Goal: Information Seeking & Learning: Learn about a topic

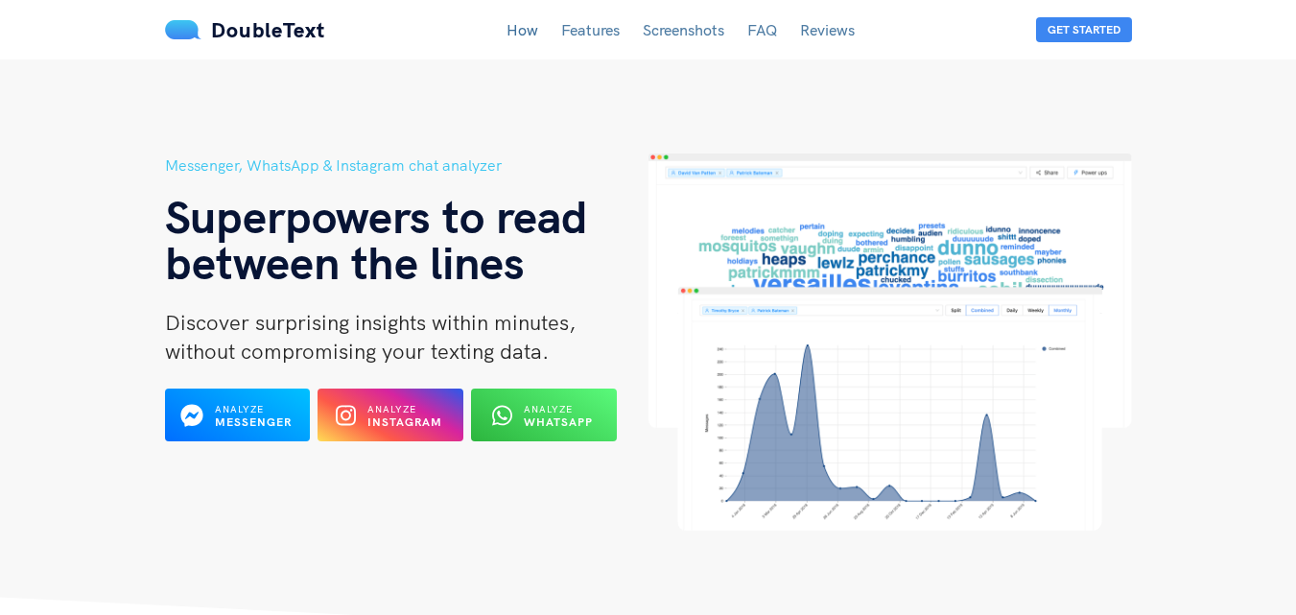
scroll to position [96, 0]
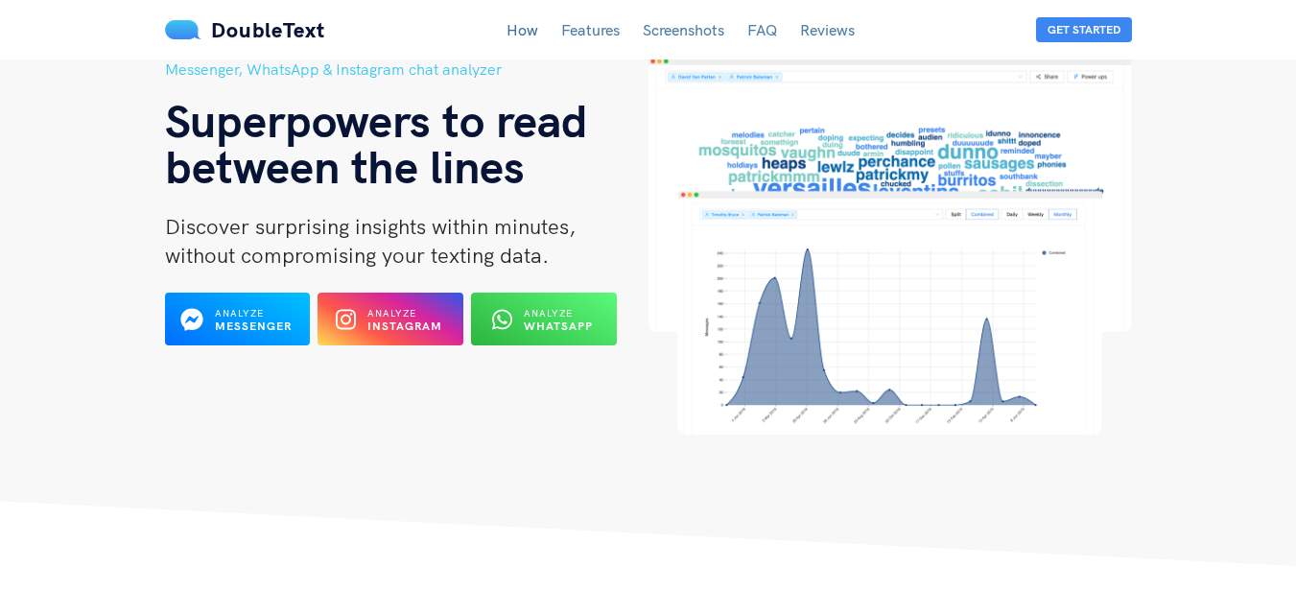
click at [386, 322] on b "Instagram" at bounding box center [404, 326] width 75 height 14
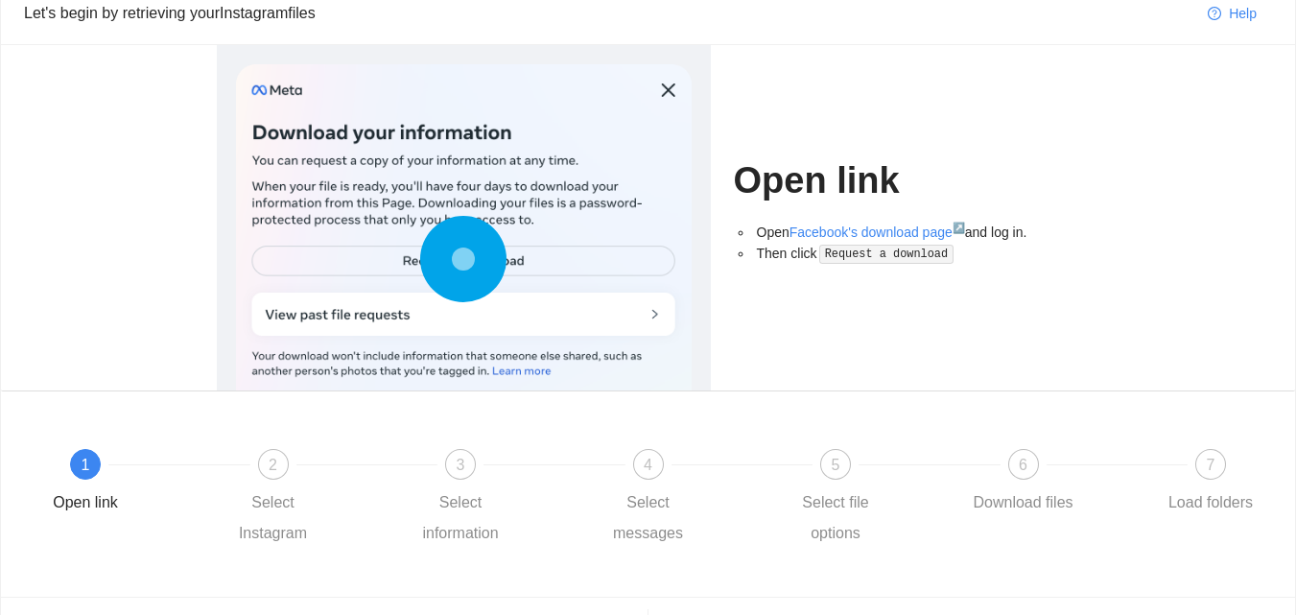
scroll to position [191, 0]
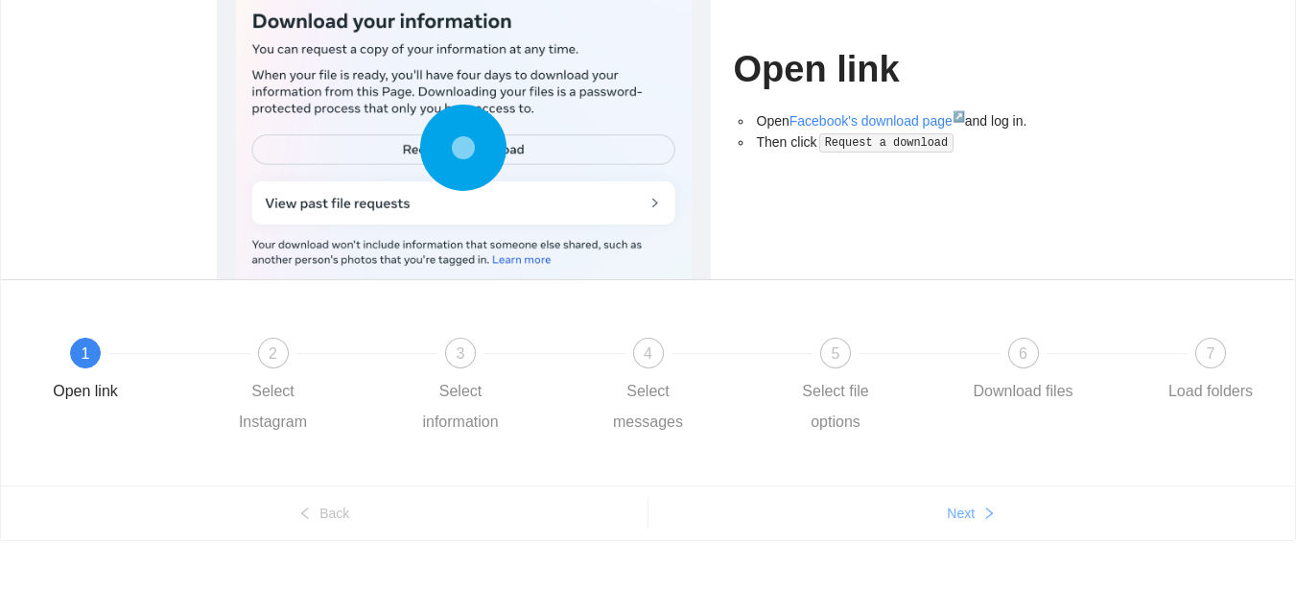
click at [993, 508] on icon "right" at bounding box center [988, 513] width 13 height 13
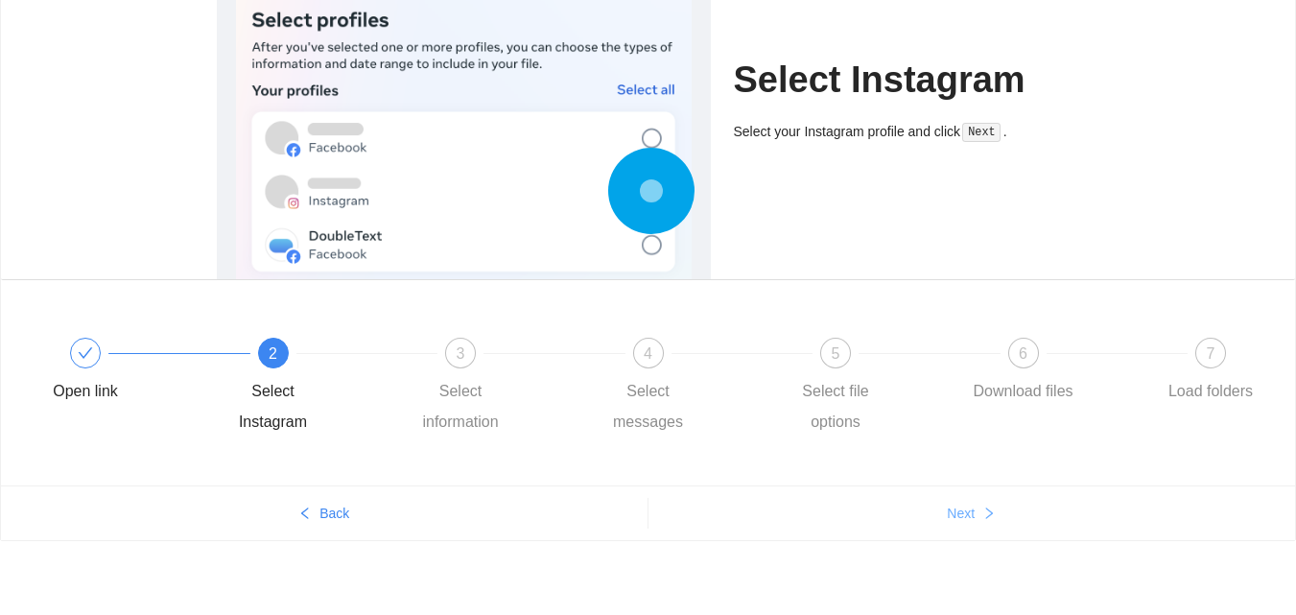
click at [993, 508] on icon "right" at bounding box center [988, 513] width 13 height 13
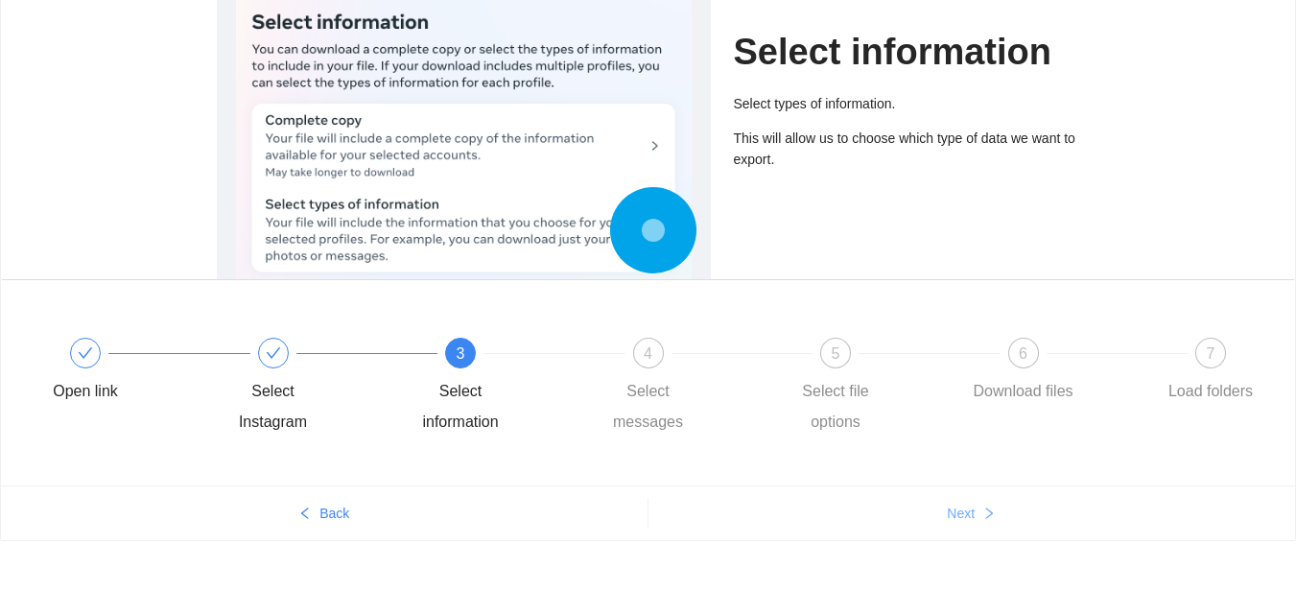
click at [993, 508] on icon "right" at bounding box center [988, 513] width 13 height 13
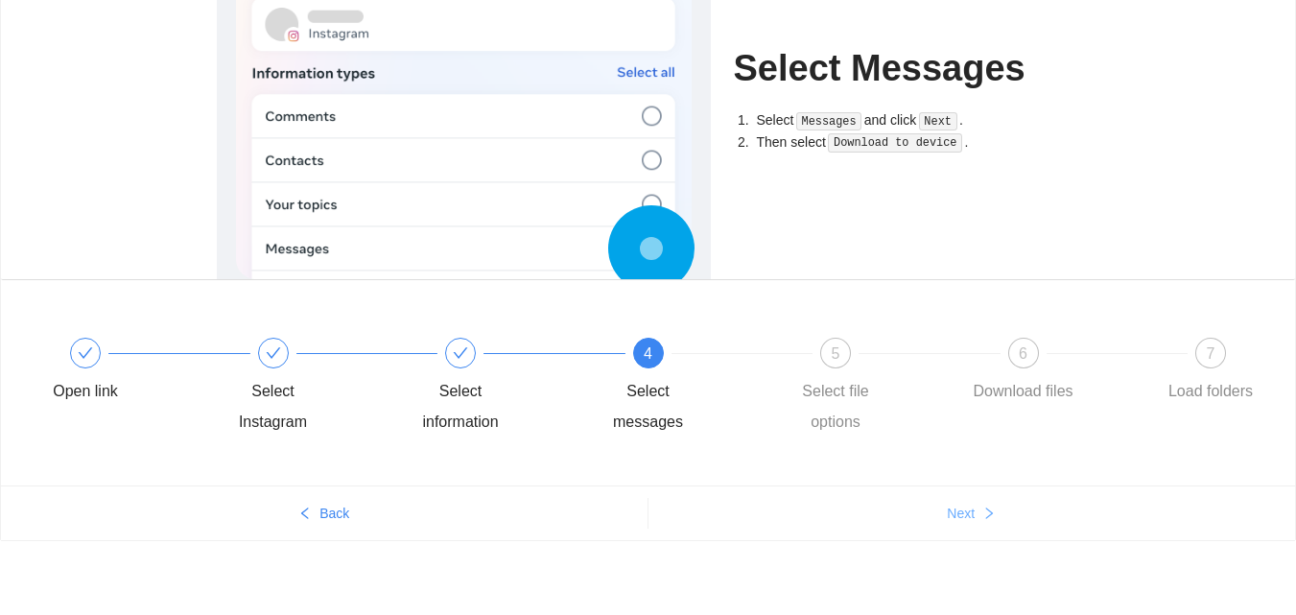
click at [993, 508] on icon "right" at bounding box center [988, 513] width 13 height 13
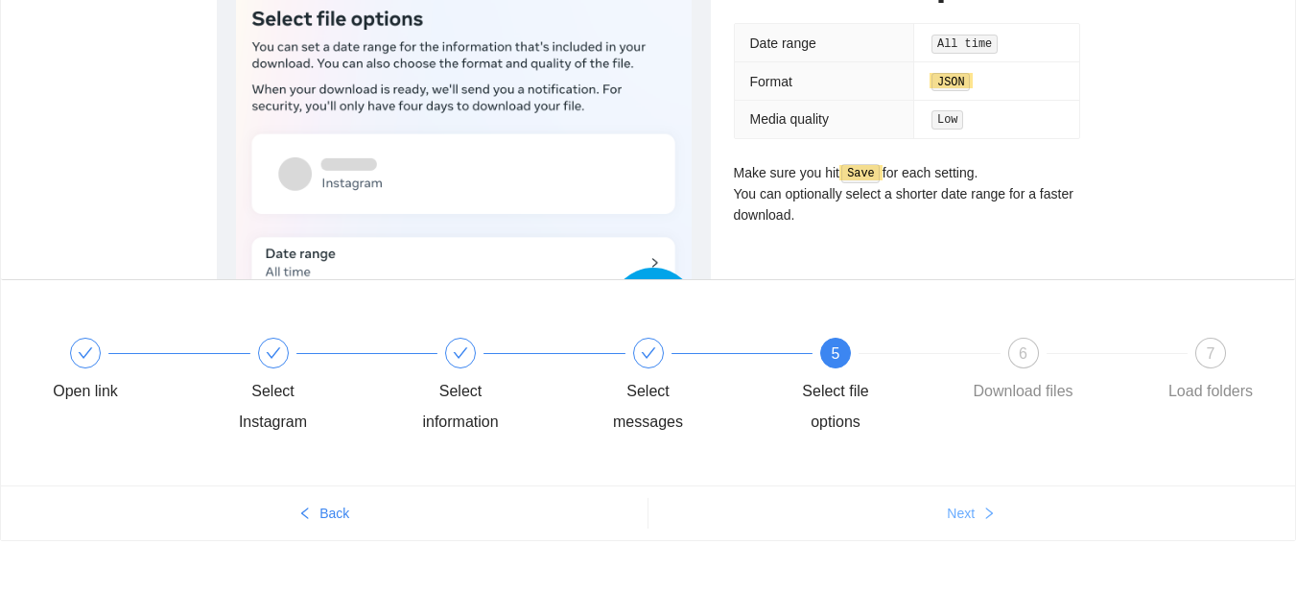
click at [993, 508] on icon "right" at bounding box center [988, 513] width 13 height 13
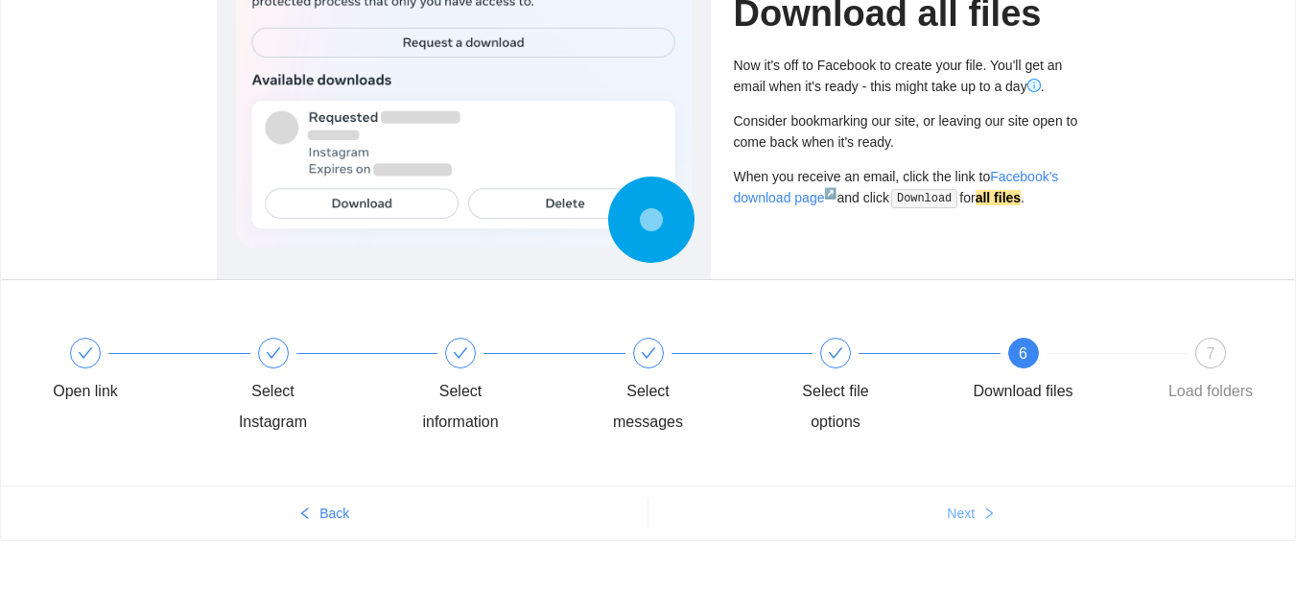
click at [993, 510] on icon "right" at bounding box center [988, 513] width 13 height 13
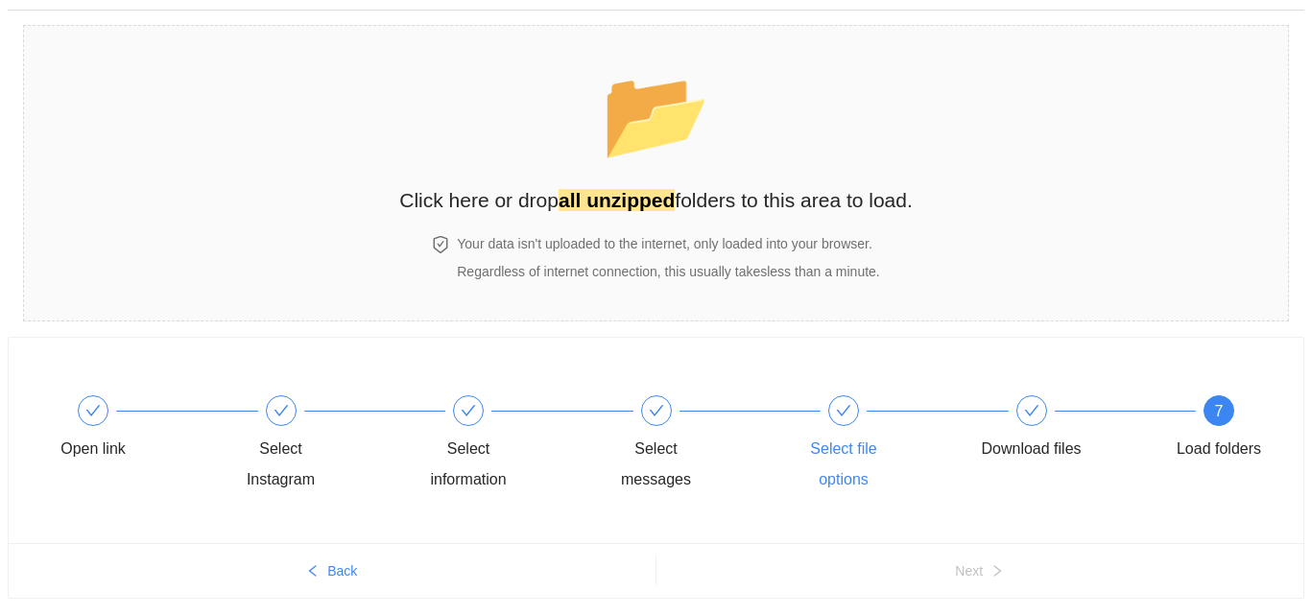
scroll to position [0, 0]
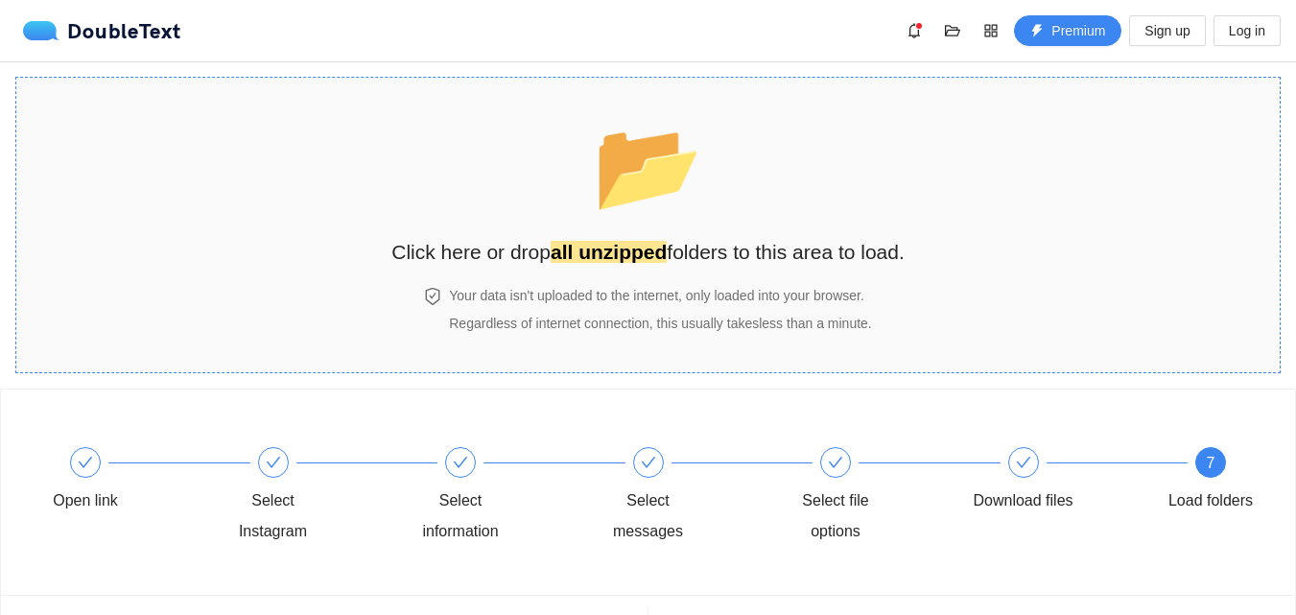
click at [633, 189] on span "📂" at bounding box center [648, 166] width 110 height 98
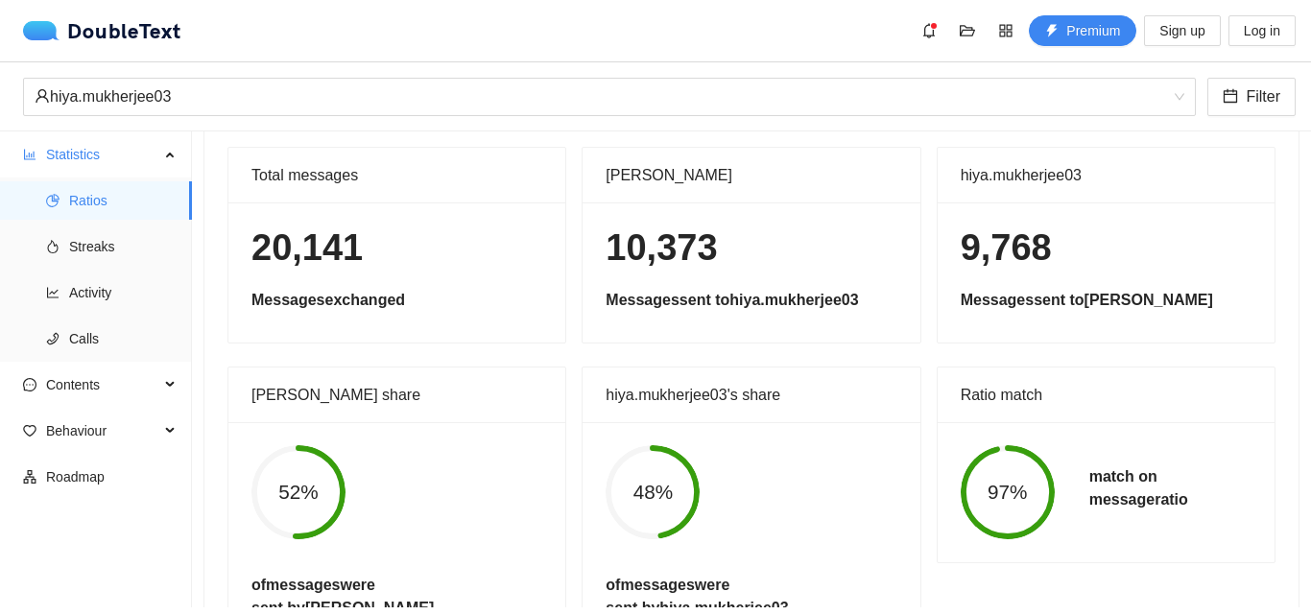
scroll to position [190, 0]
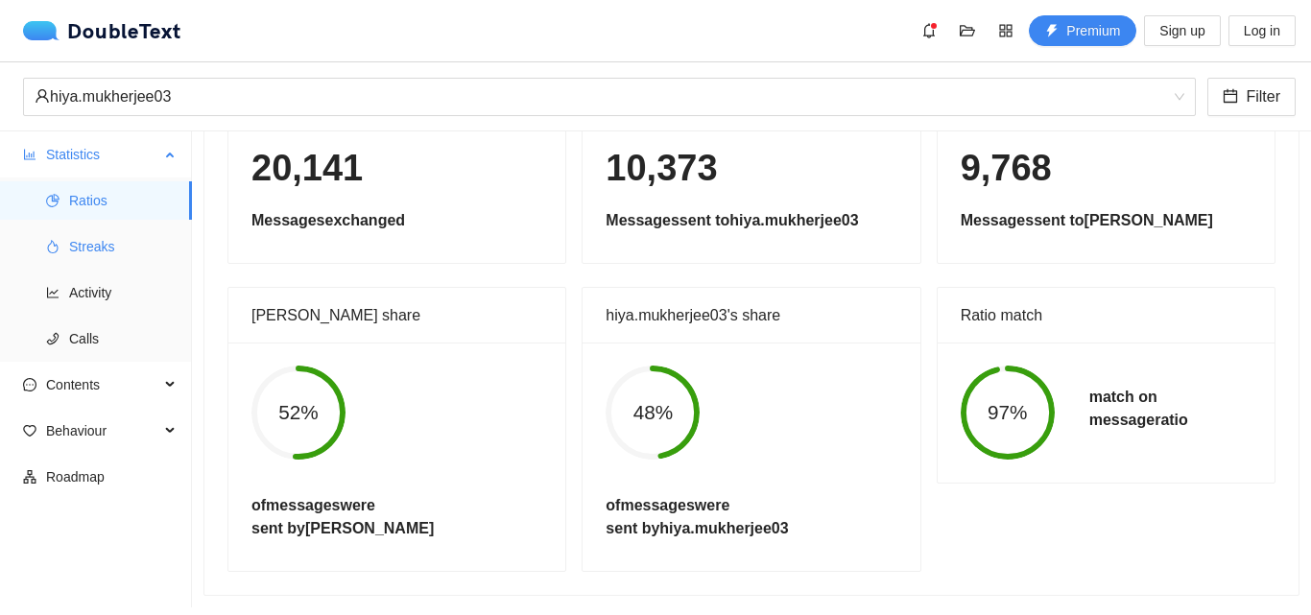
click at [110, 257] on span "Streaks" at bounding box center [122, 246] width 107 height 38
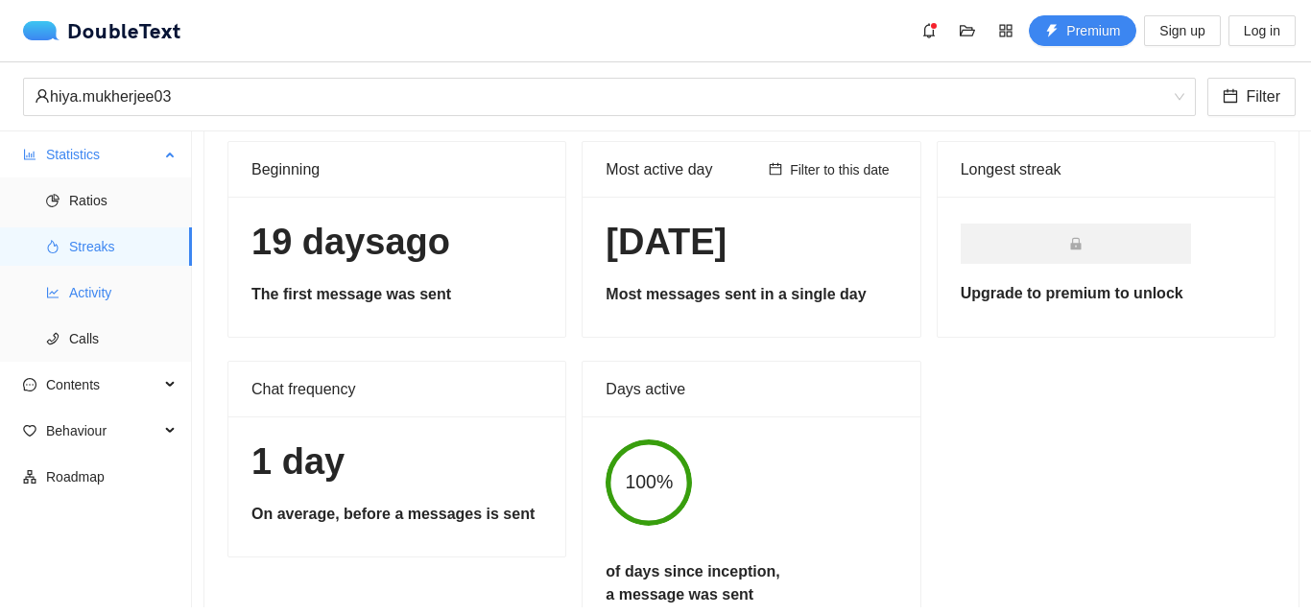
click at [112, 280] on span "Activity" at bounding box center [122, 292] width 107 height 38
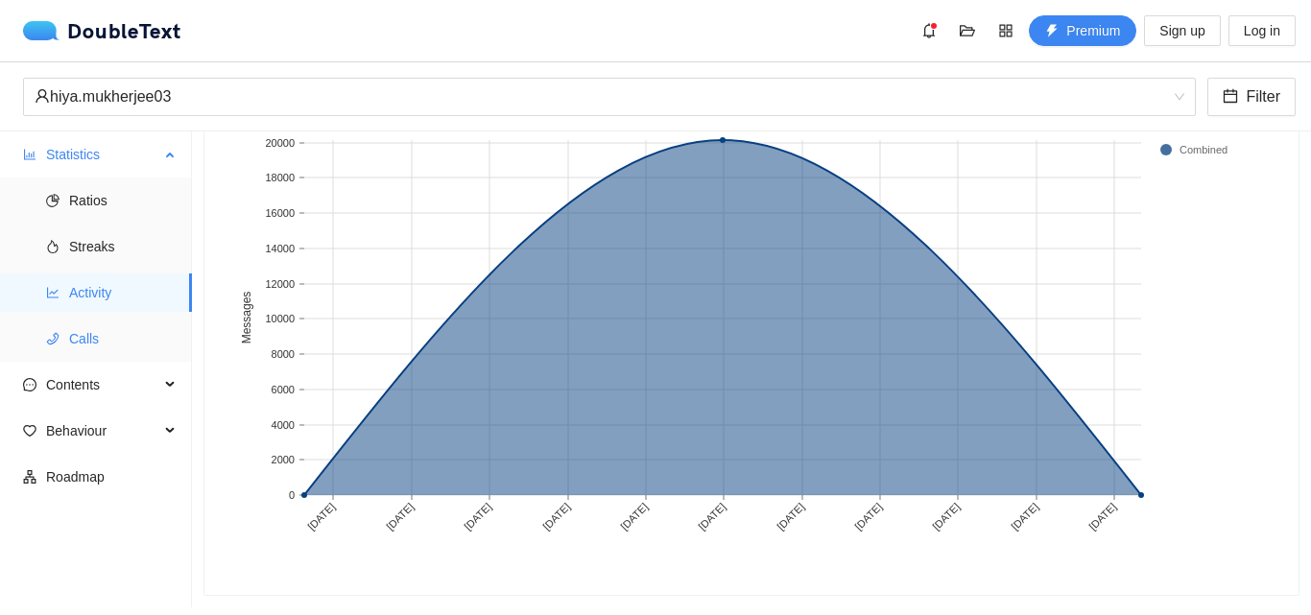
click at [119, 335] on span "Calls" at bounding box center [122, 338] width 107 height 38
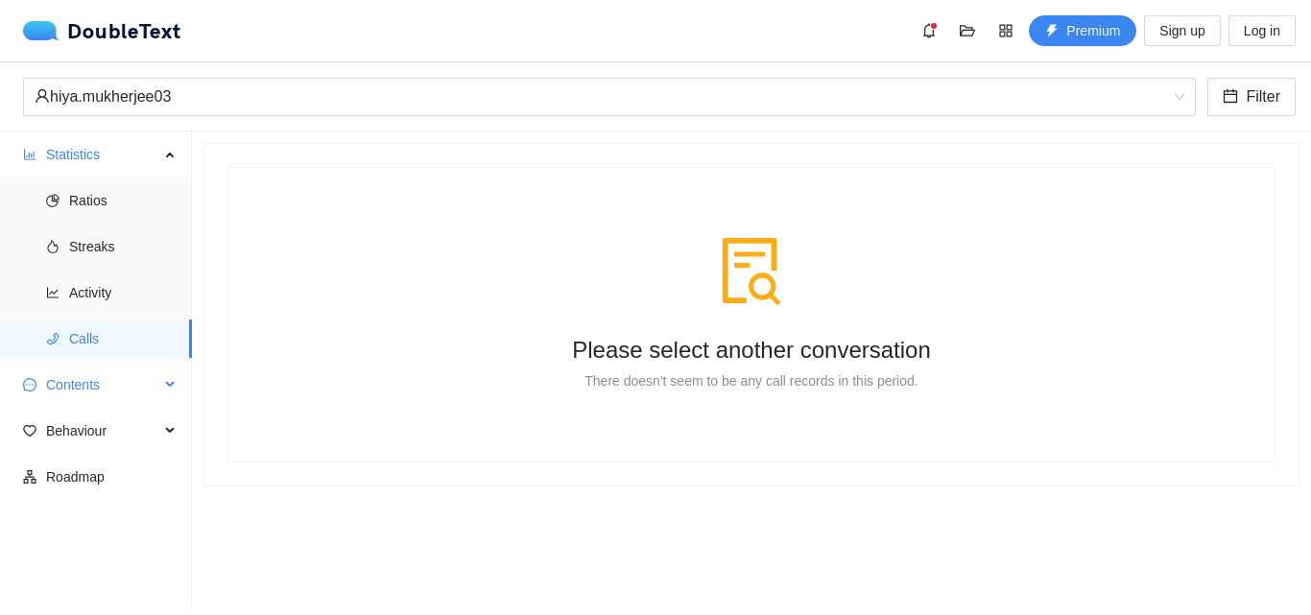
click at [143, 386] on span "Contents" at bounding box center [102, 385] width 113 height 38
click at [127, 440] on span "Word Cloud" at bounding box center [122, 431] width 107 height 38
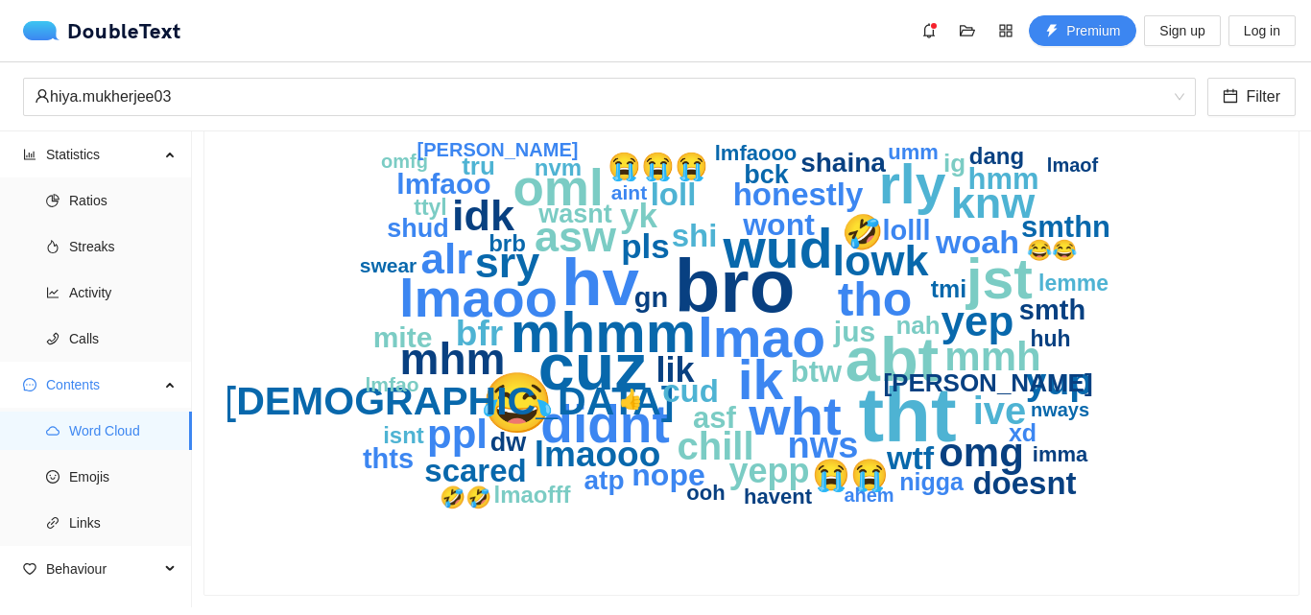
scroll to position [156, 0]
click at [125, 488] on span "Emojis" at bounding box center [122, 477] width 107 height 38
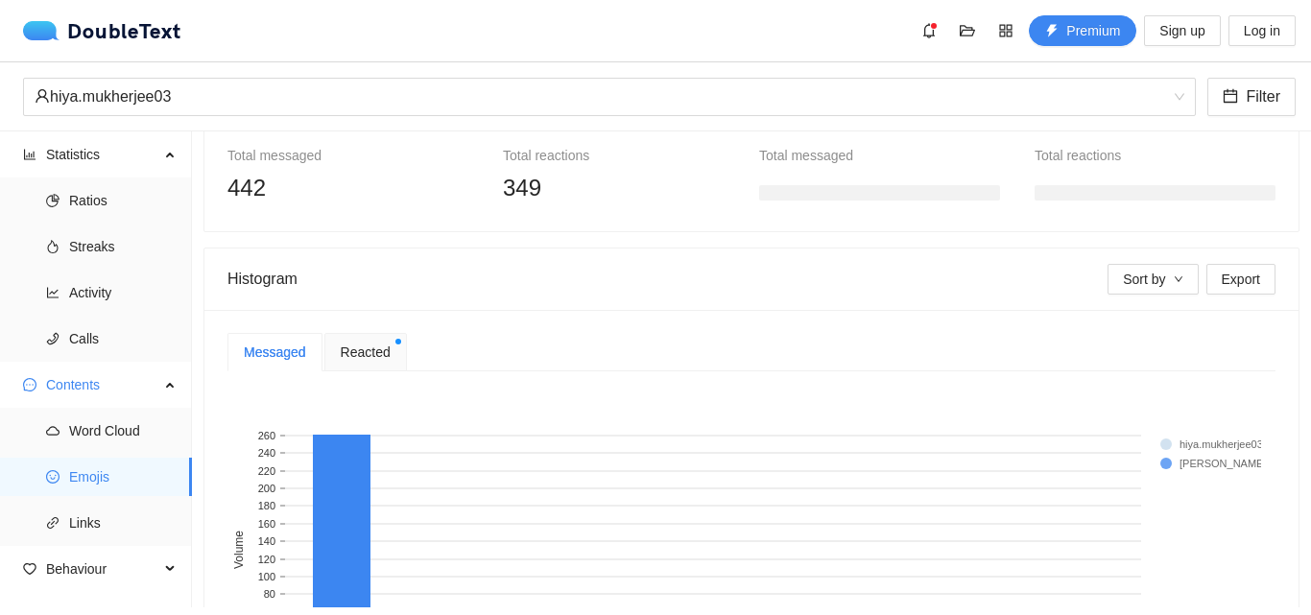
scroll to position [250, 0]
click at [845, 185] on h3 at bounding box center [879, 188] width 241 height 15
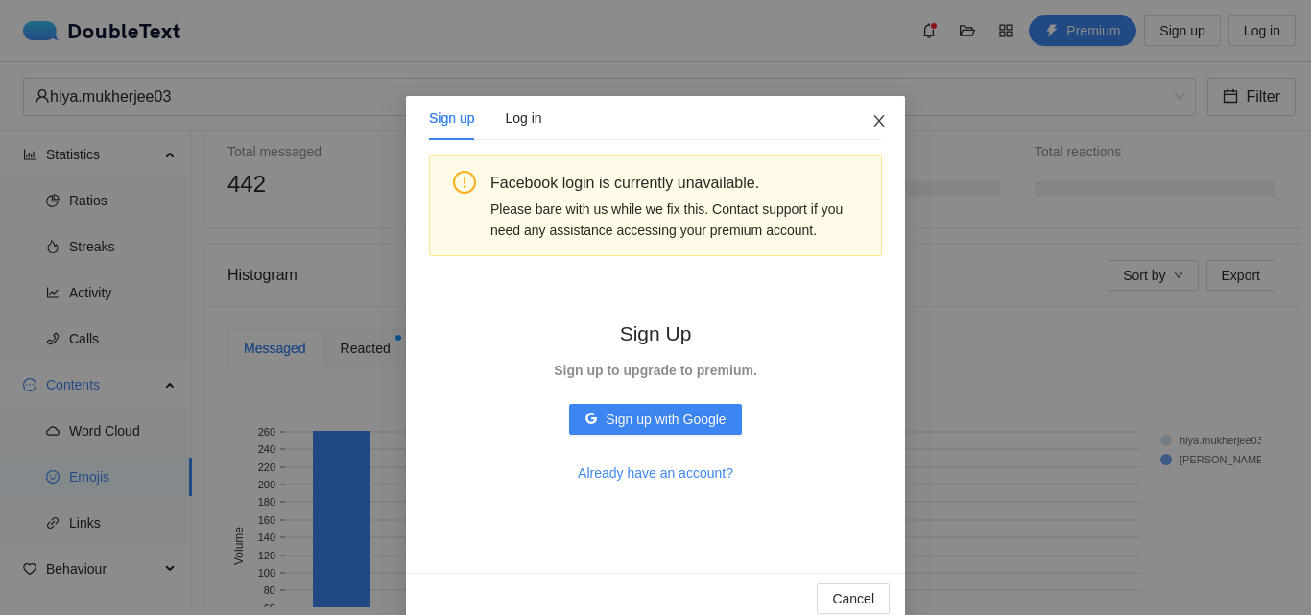
click at [871, 128] on icon "close" at bounding box center [878, 120] width 15 height 15
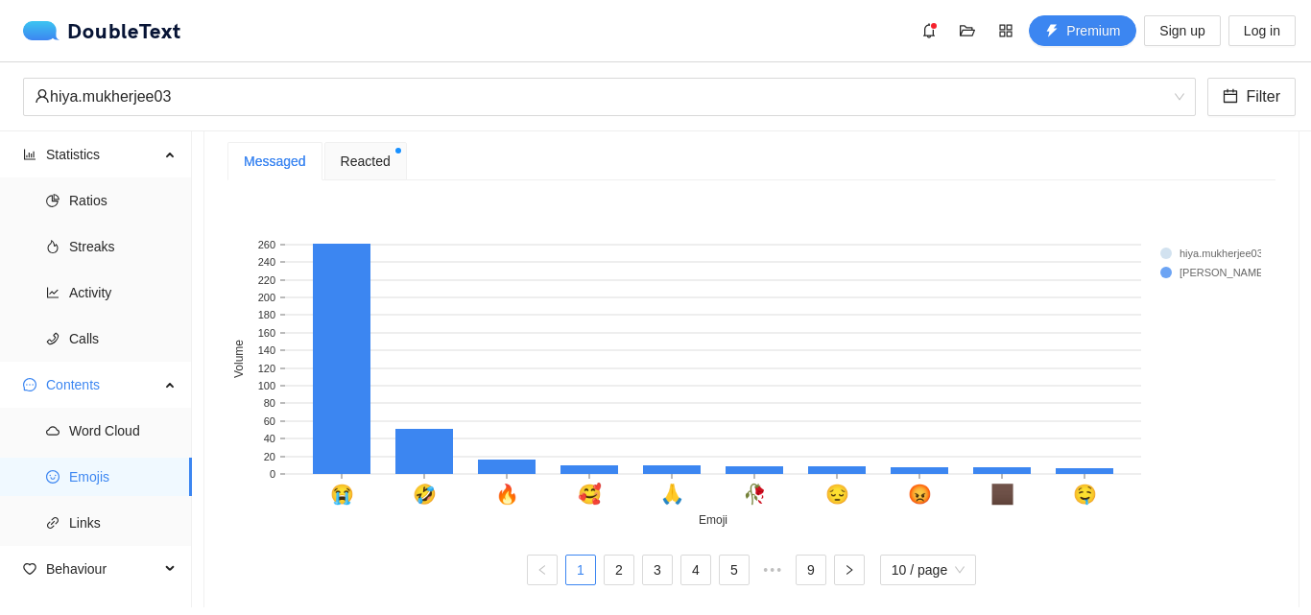
scroll to position [465, 0]
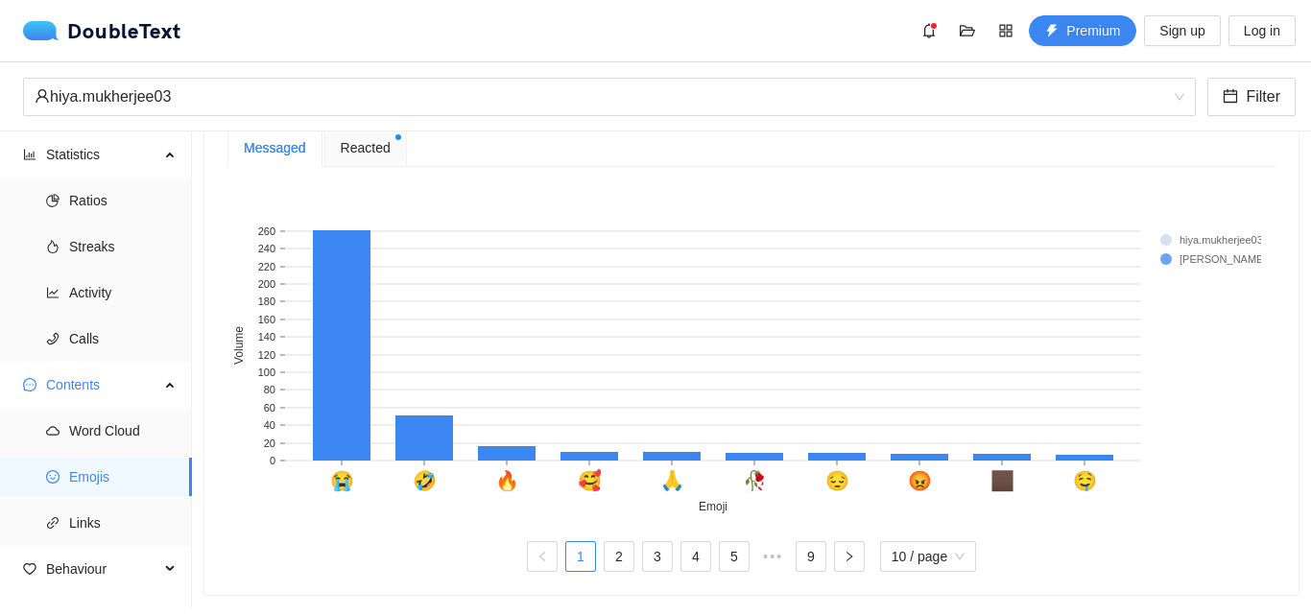
click at [367, 148] on div "Reacted" at bounding box center [365, 148] width 83 height 38
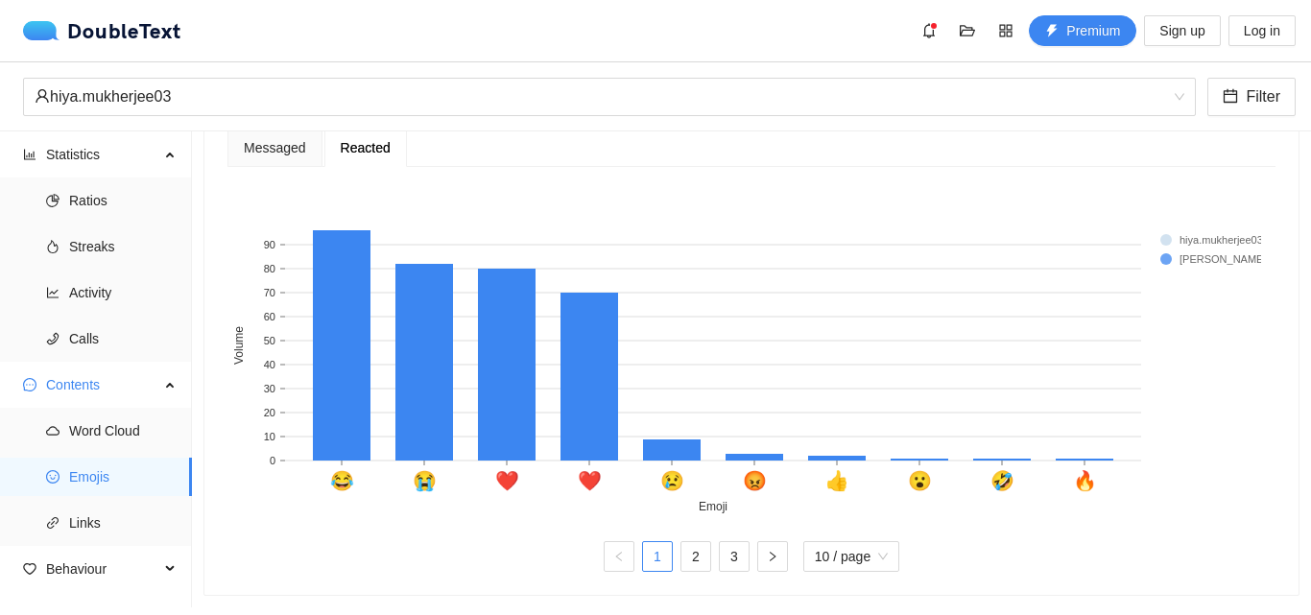
scroll to position [369, 0]
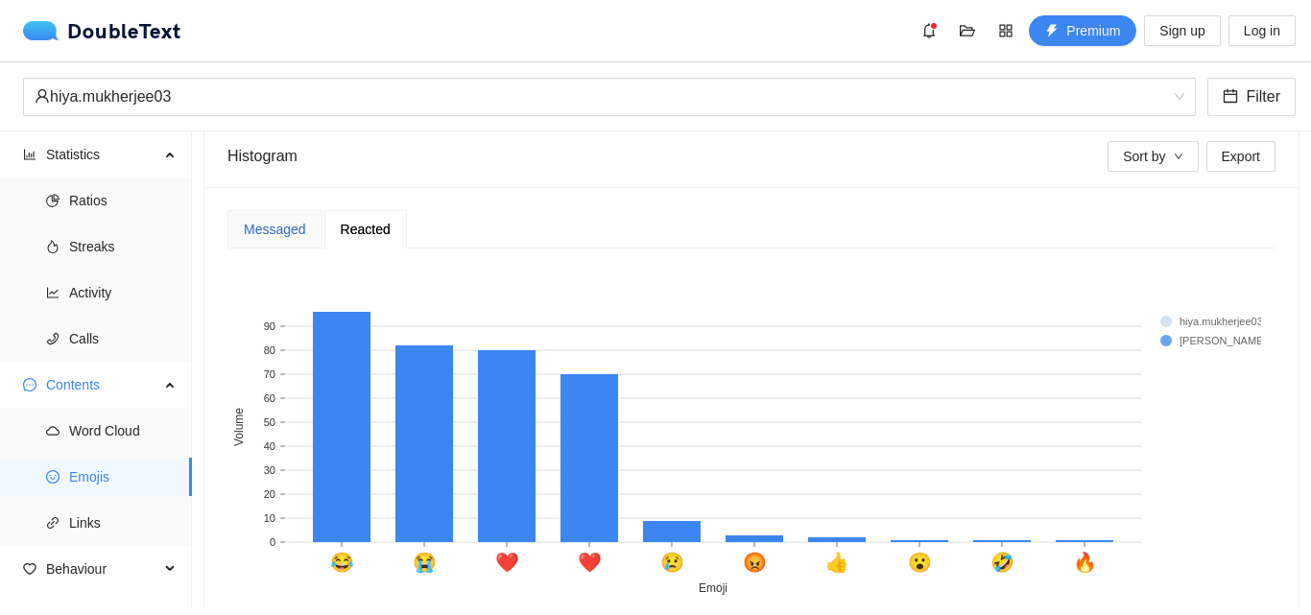
click at [275, 229] on div "Messaged" at bounding box center [275, 229] width 62 height 21
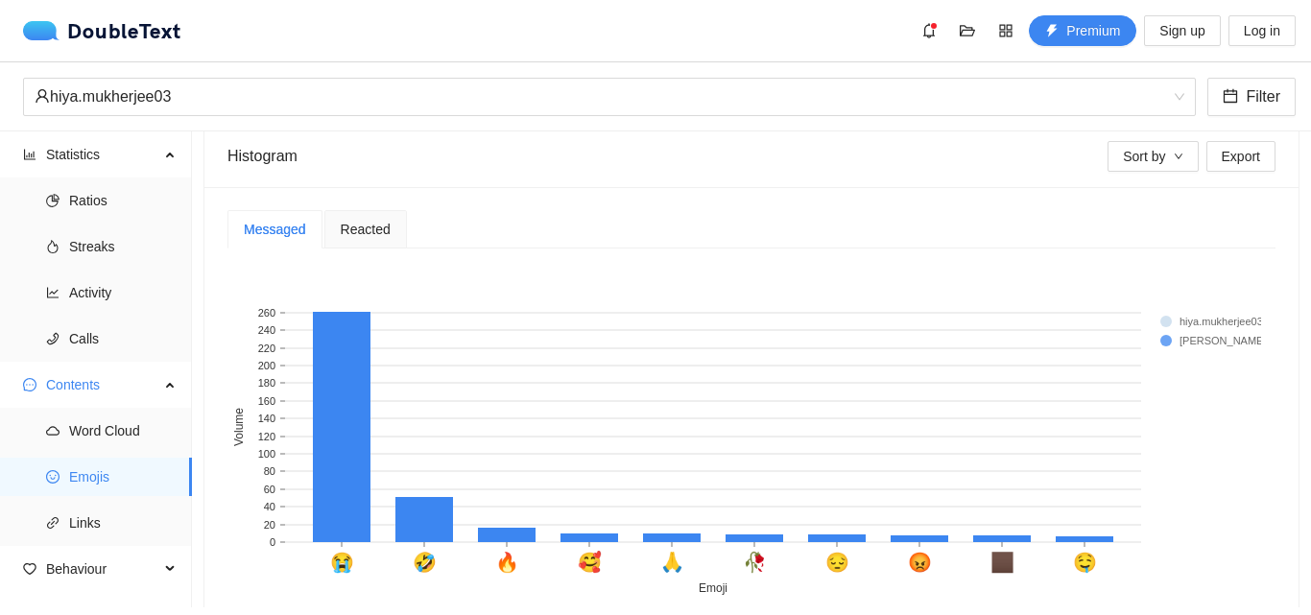
click at [356, 223] on span "Reacted" at bounding box center [366, 229] width 50 height 13
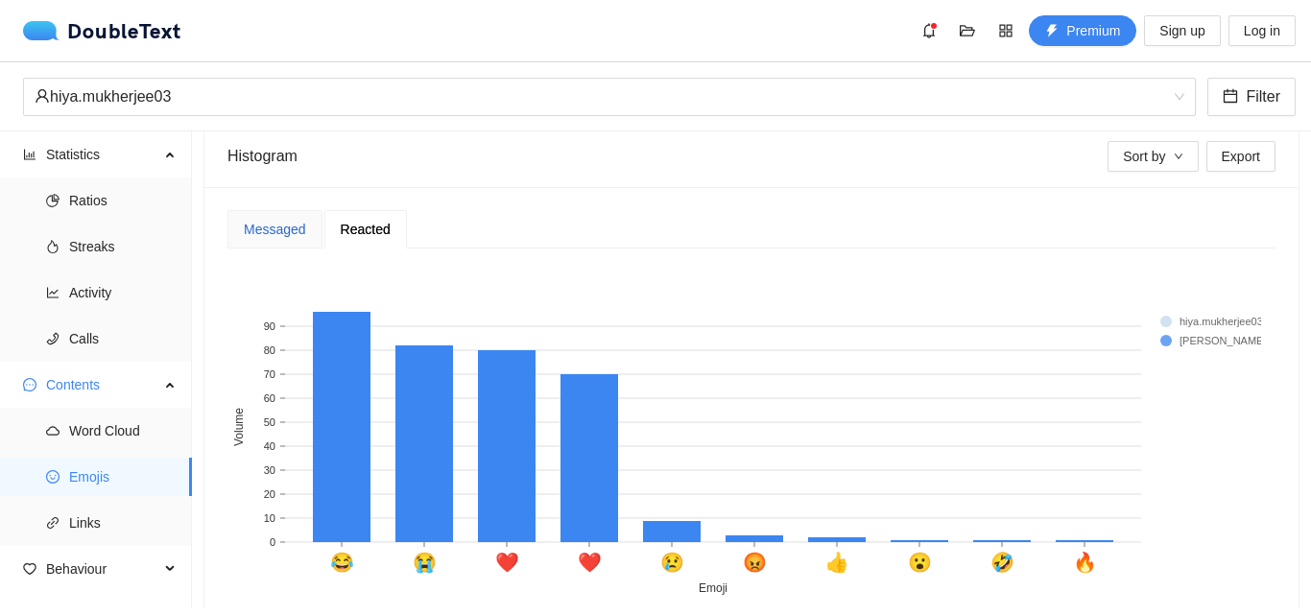
click at [254, 232] on div "Messaged" at bounding box center [275, 229] width 62 height 21
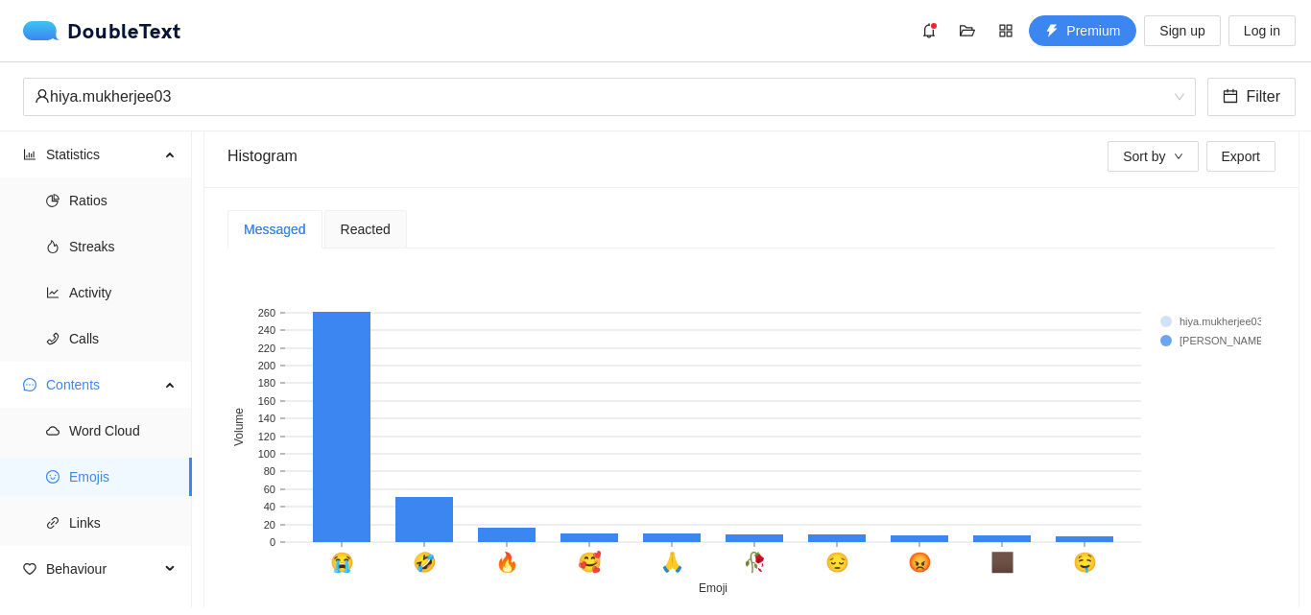
scroll to position [465, 0]
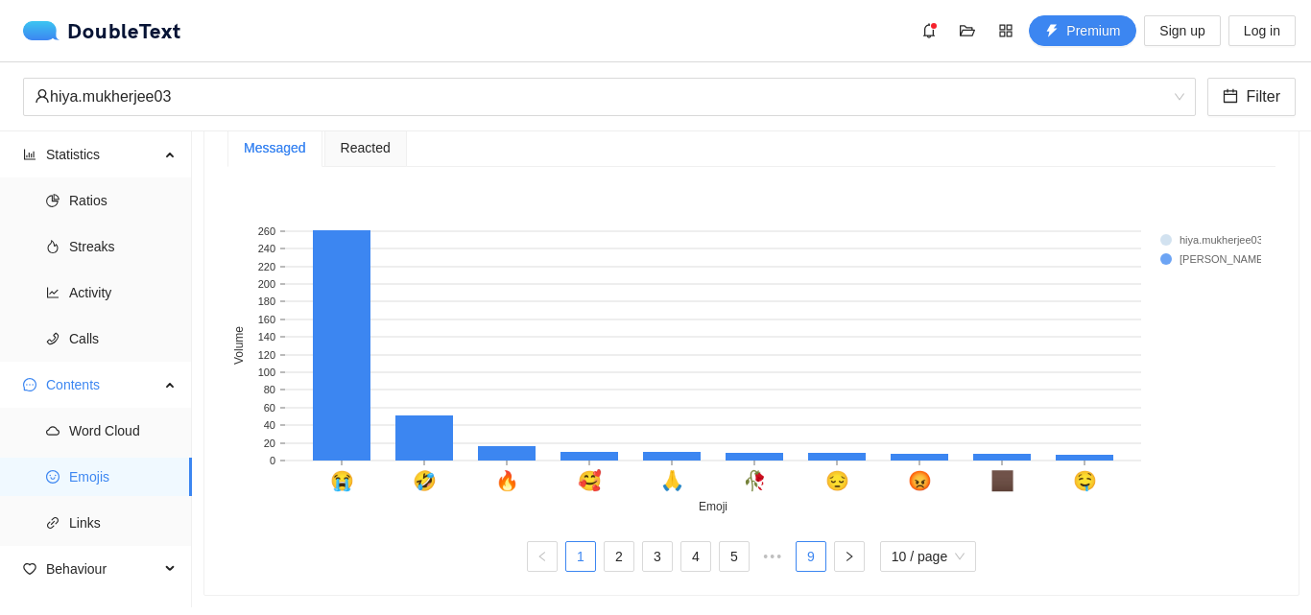
click at [799, 542] on link "9" at bounding box center [810, 556] width 29 height 29
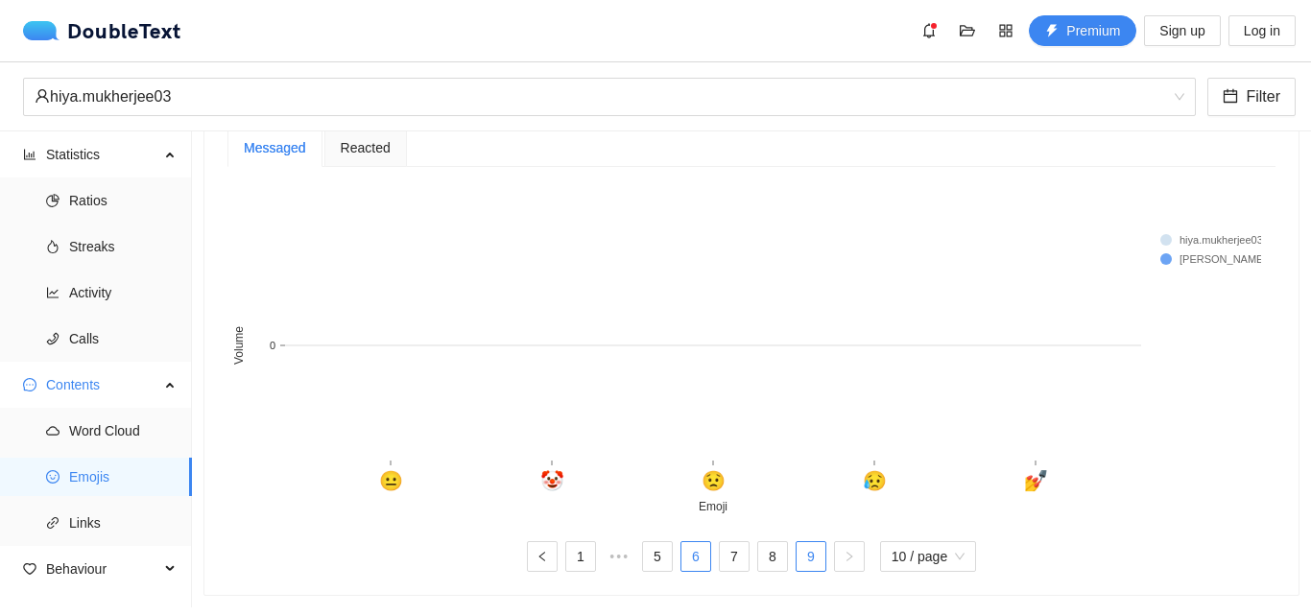
click at [694, 542] on link "6" at bounding box center [695, 556] width 29 height 29
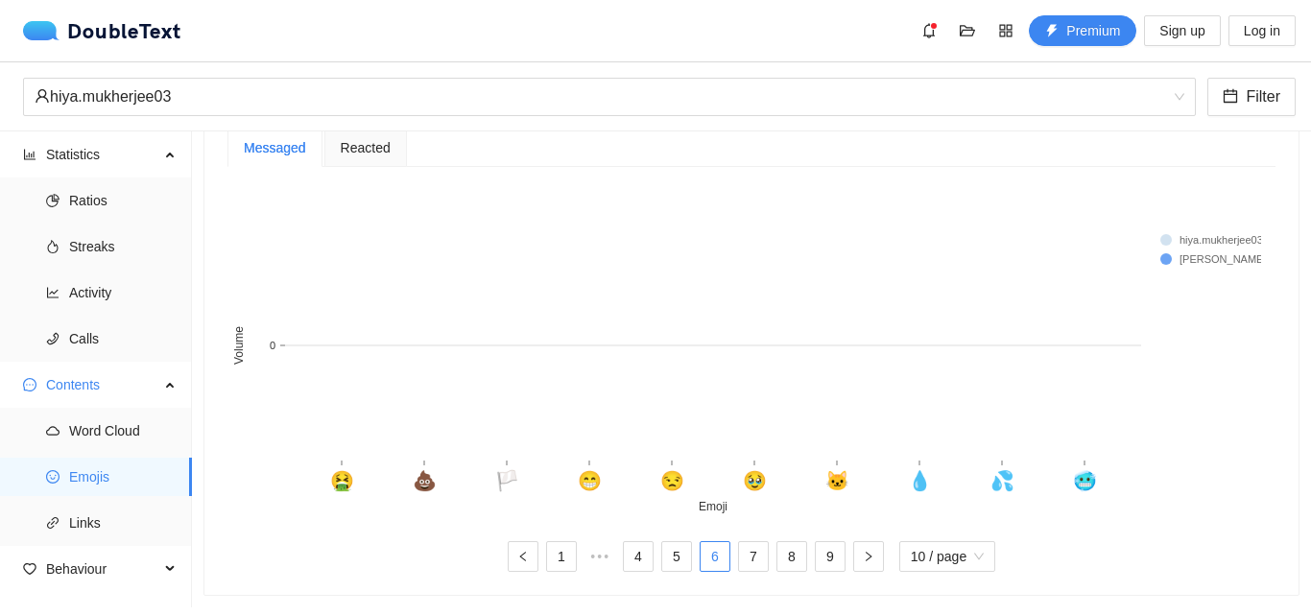
click at [608, 542] on ul "1 ••• 4 5 6 7 8 9 10 / page" at bounding box center [751, 556] width 1048 height 31
click at [637, 542] on link "4" at bounding box center [638, 556] width 29 height 29
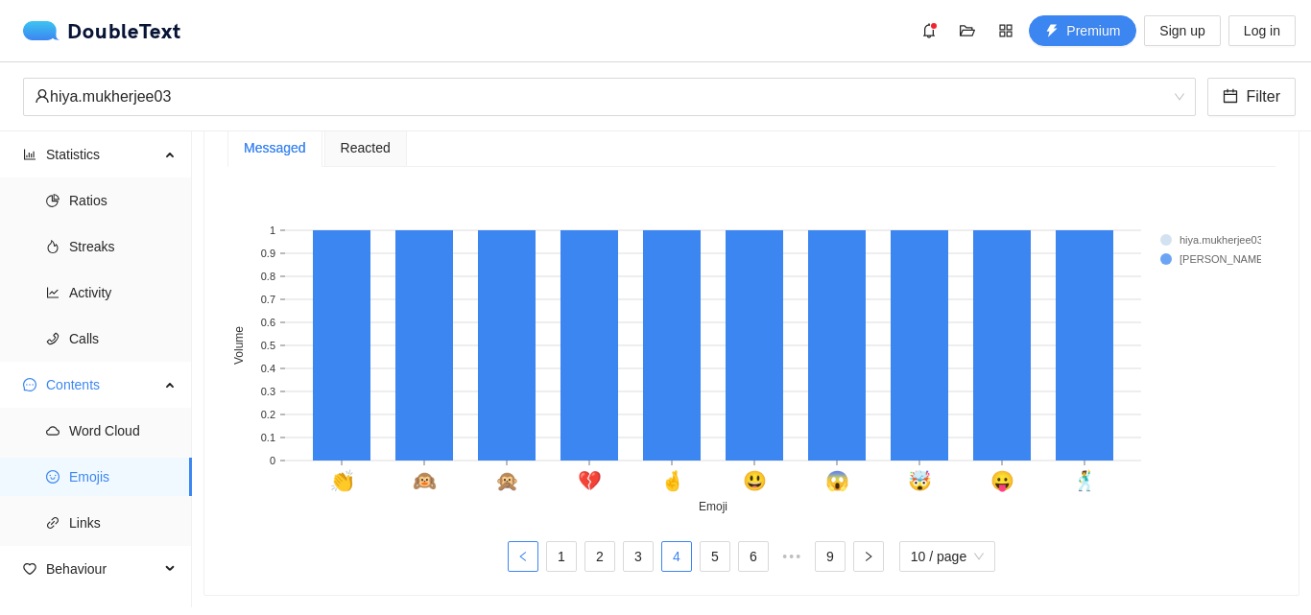
click at [521, 548] on button "button" at bounding box center [523, 556] width 31 height 31
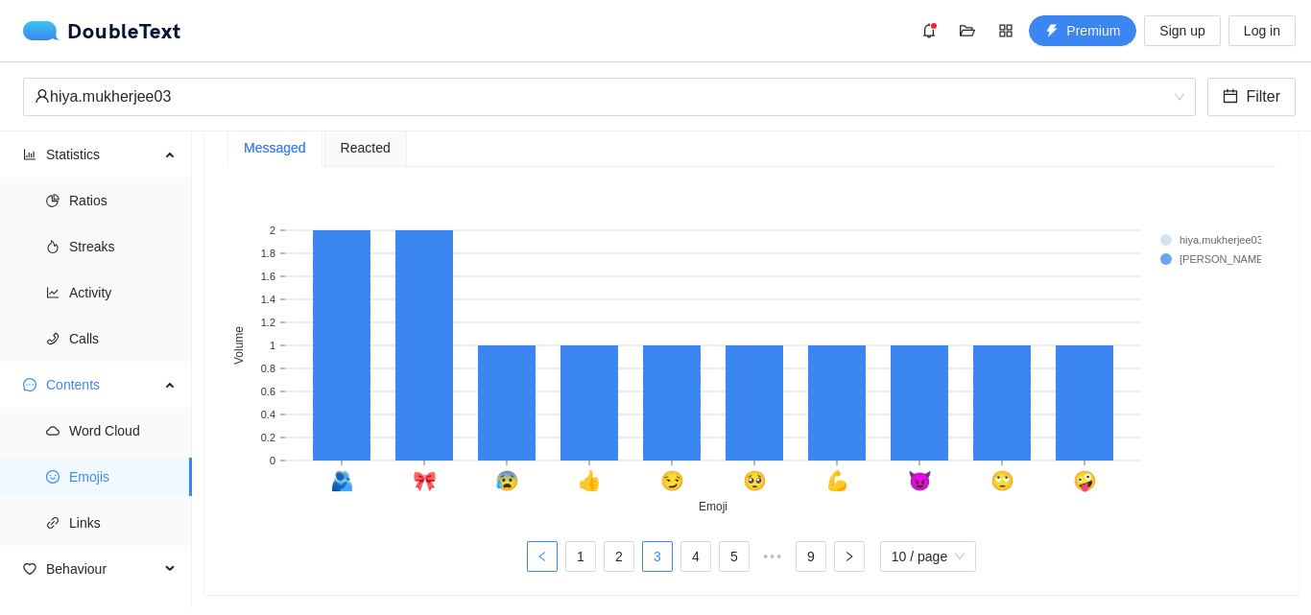
click at [538, 552] on icon "left" at bounding box center [541, 557] width 6 height 10
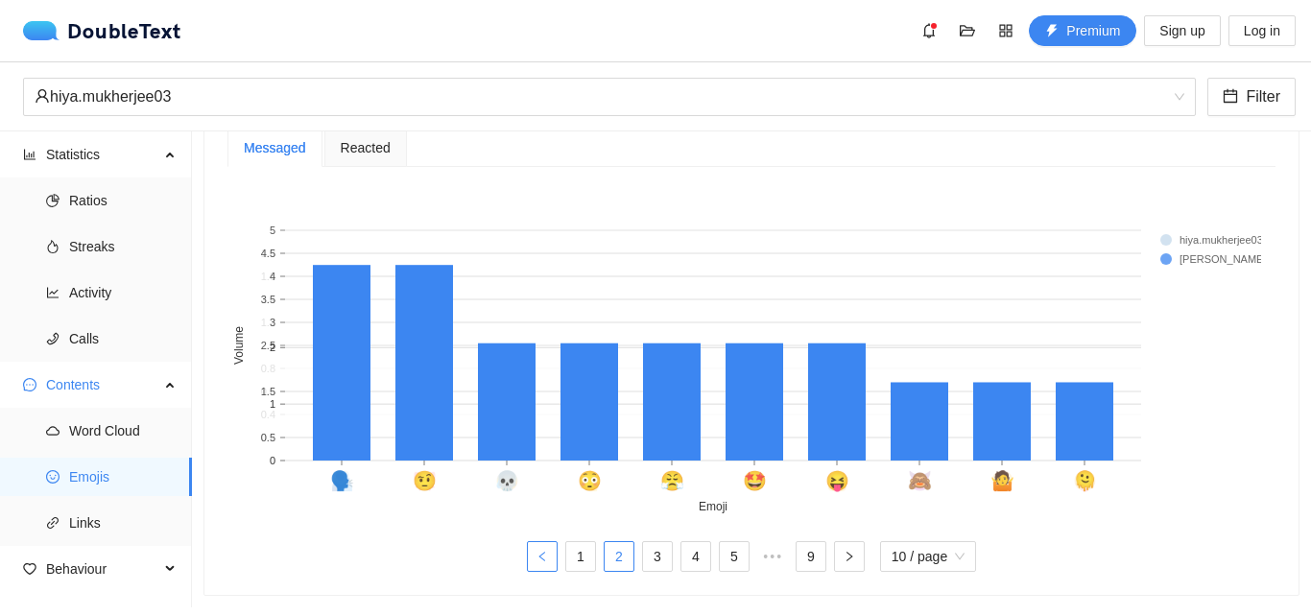
click at [538, 552] on icon "left" at bounding box center [541, 557] width 6 height 10
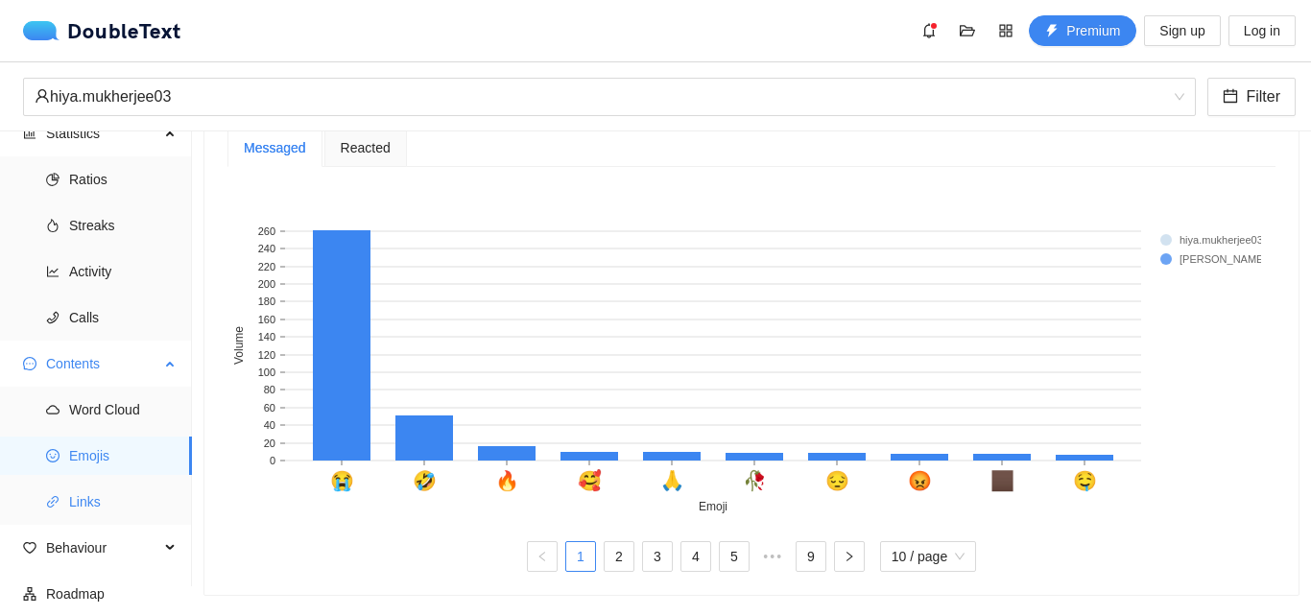
scroll to position [27, 0]
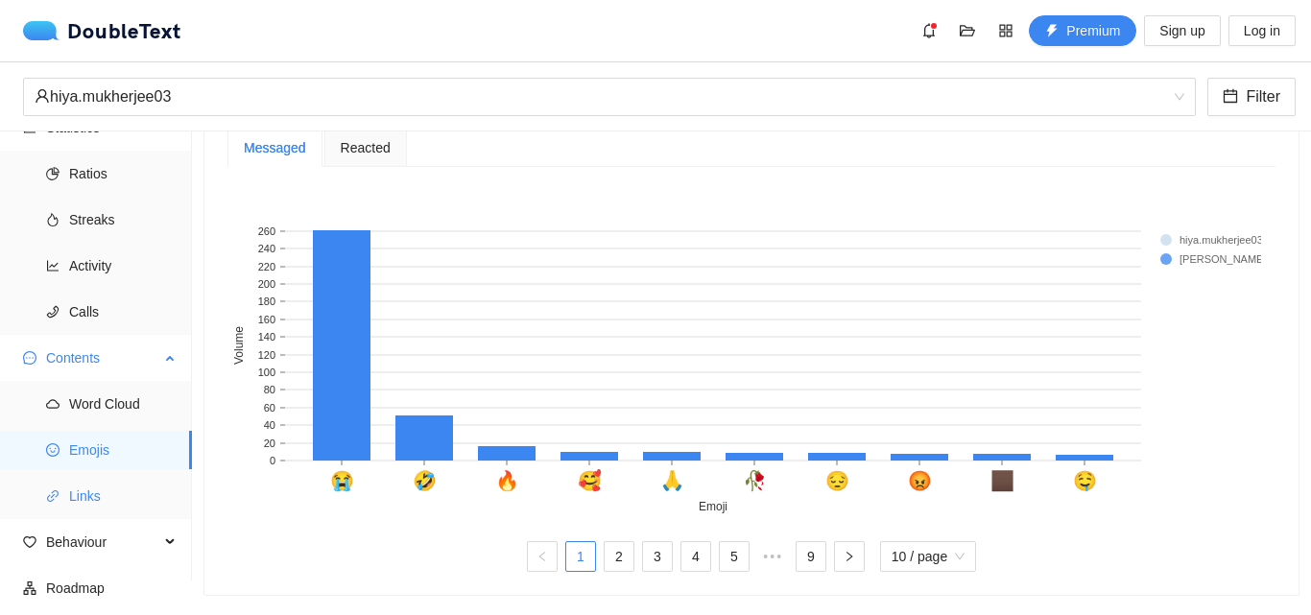
click at [109, 496] on span "Links" at bounding box center [122, 496] width 107 height 38
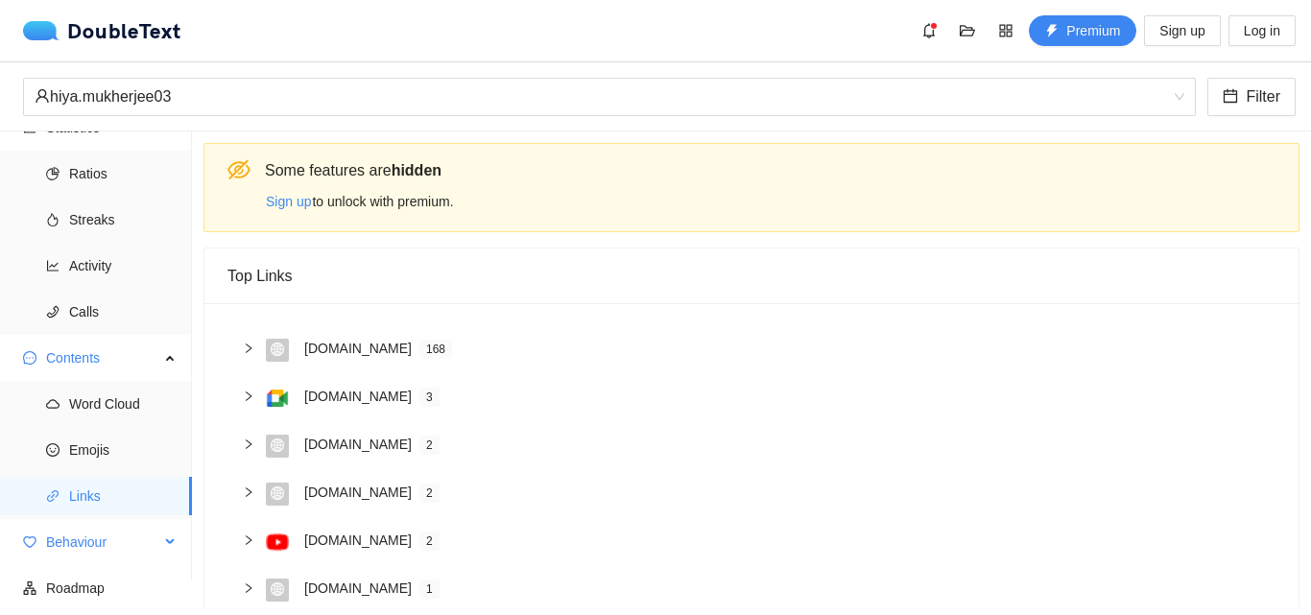
click at [98, 535] on span "Behaviour" at bounding box center [102, 542] width 113 height 38
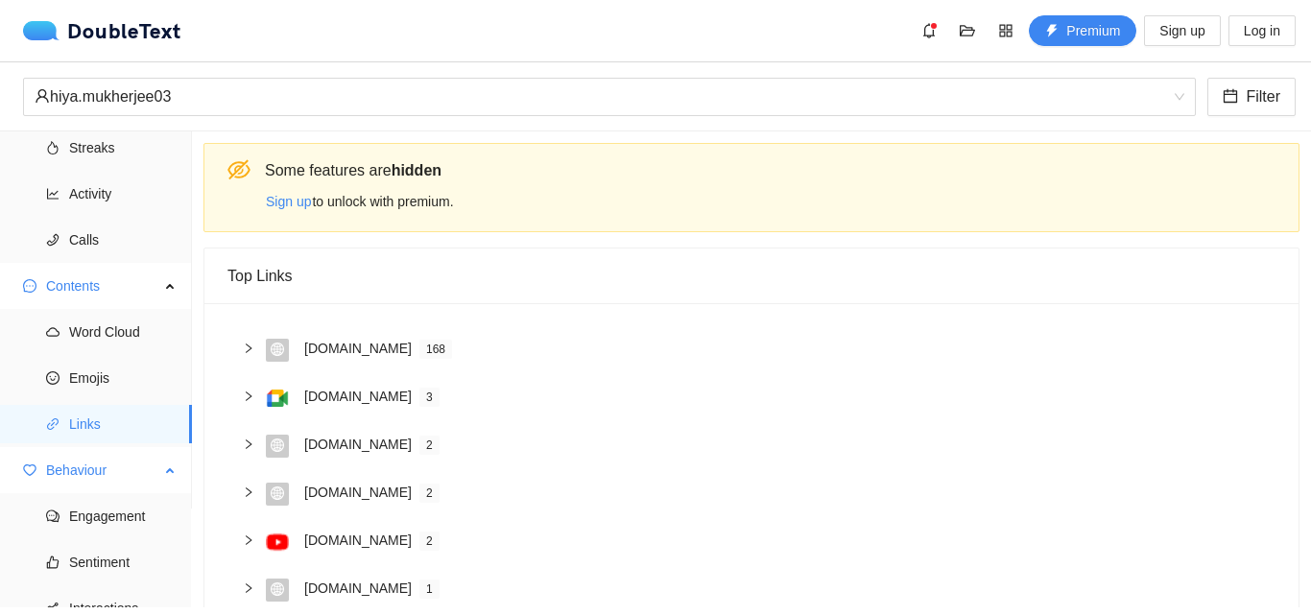
scroll to position [165, 0]
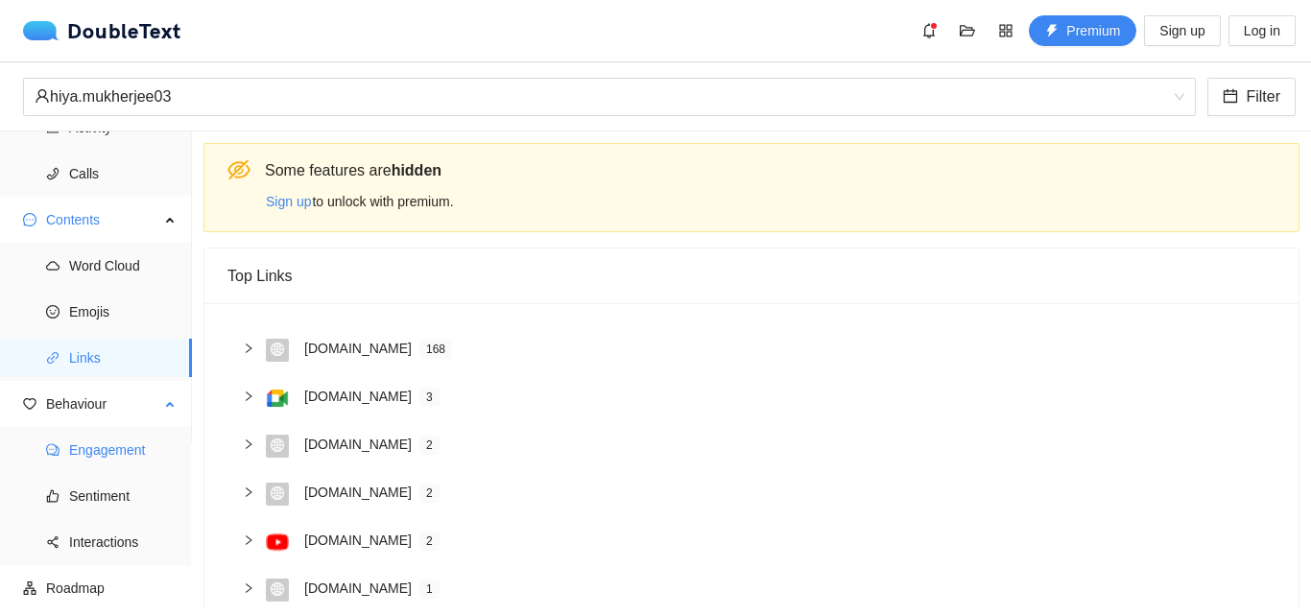
click at [113, 456] on span "Engagement" at bounding box center [122, 450] width 107 height 38
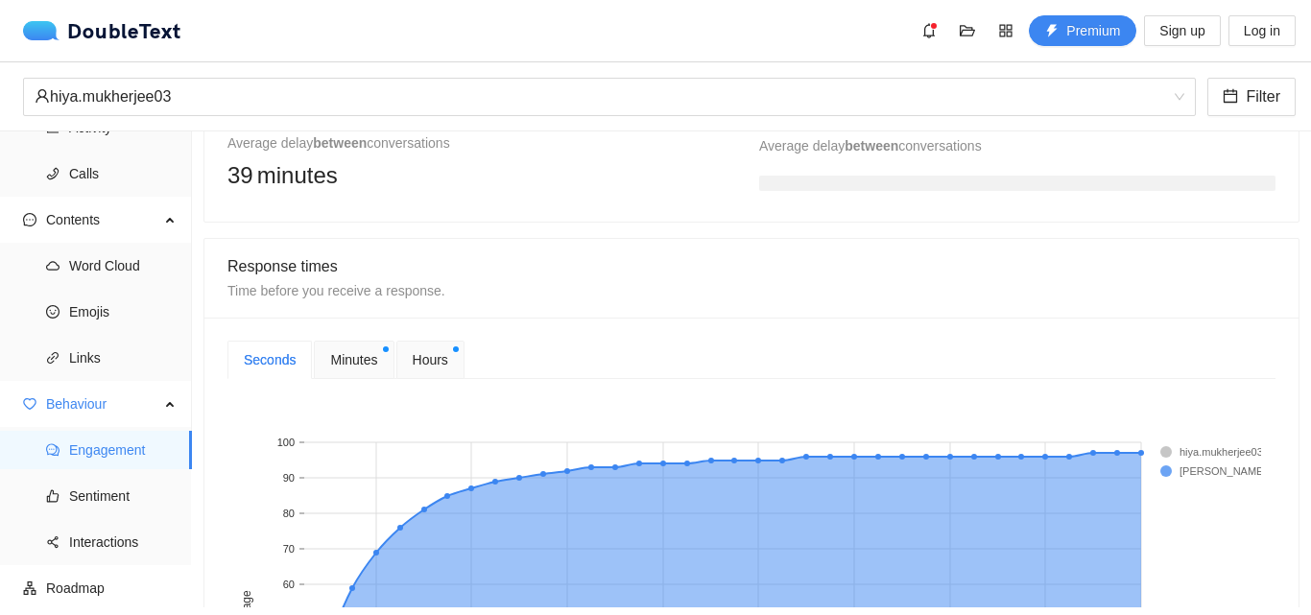
scroll to position [576, 0]
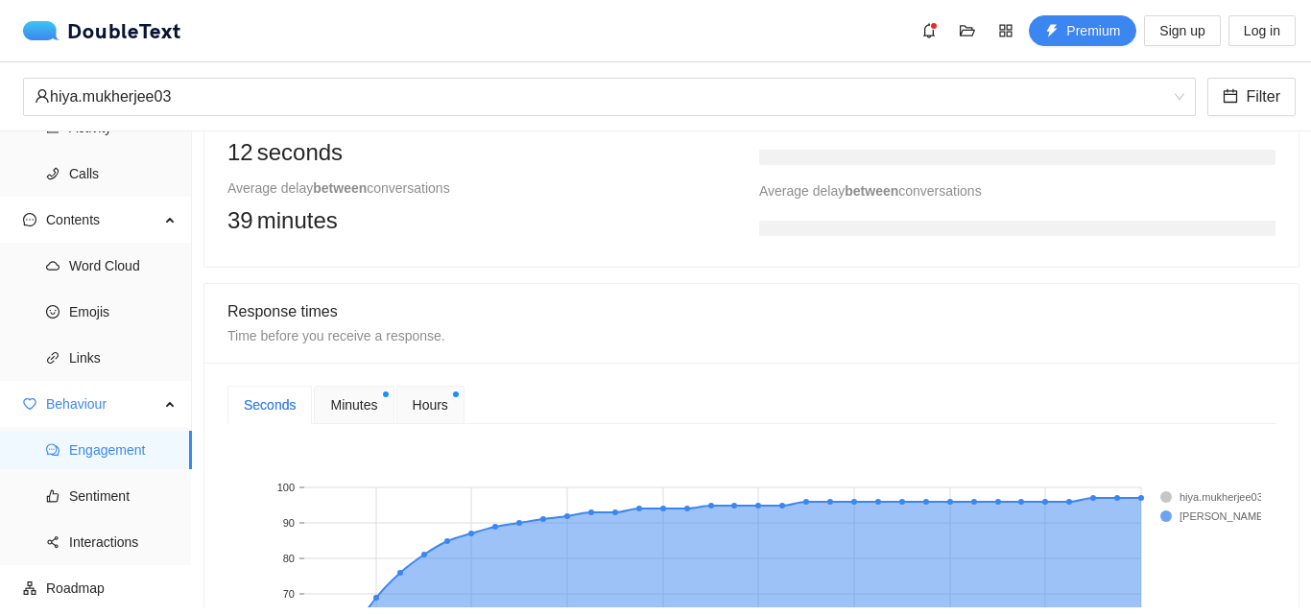
click at [844, 213] on div at bounding box center [1017, 224] width 516 height 38
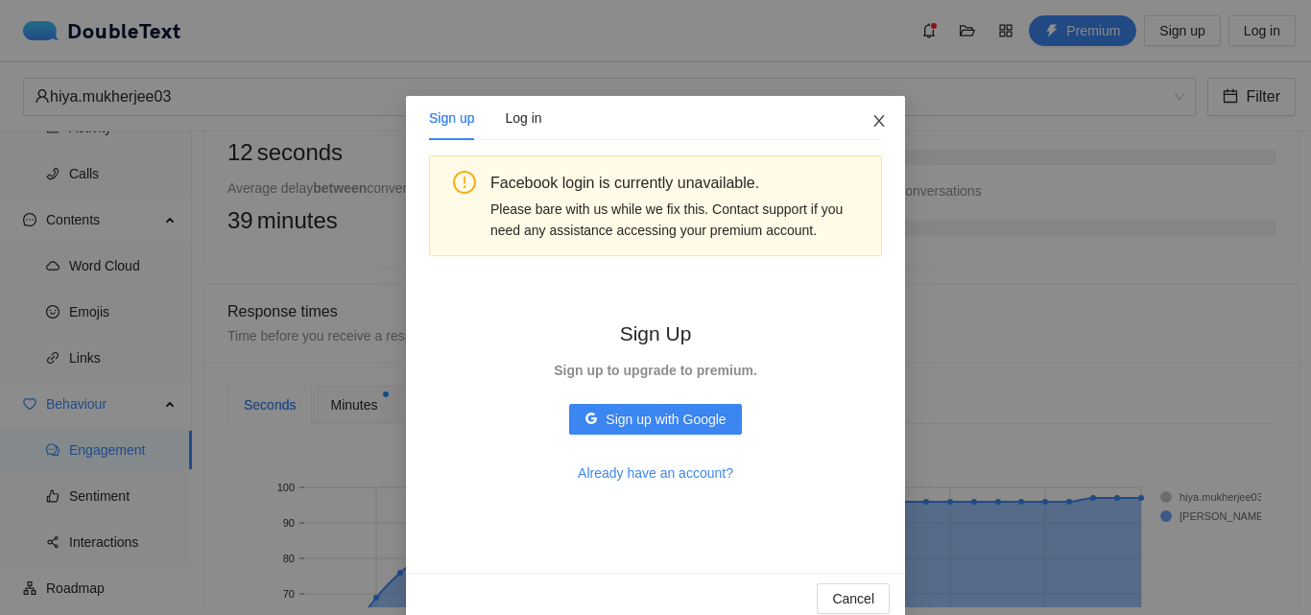
click at [881, 115] on span "Close" at bounding box center [879, 122] width 52 height 52
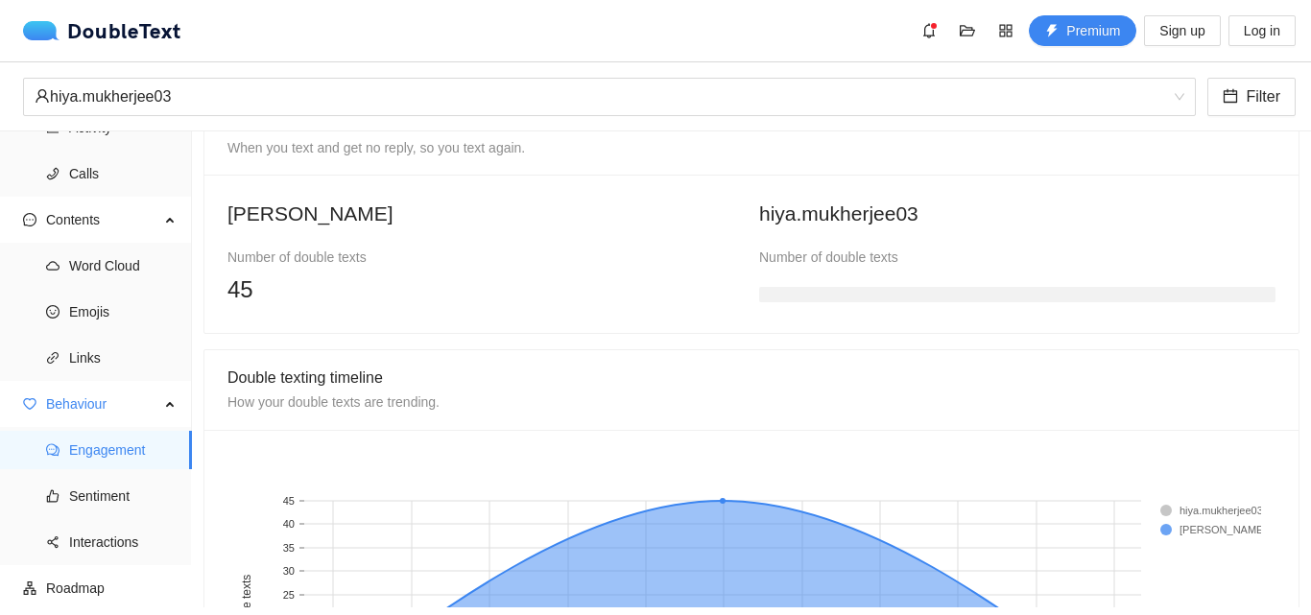
scroll to position [1670, 0]
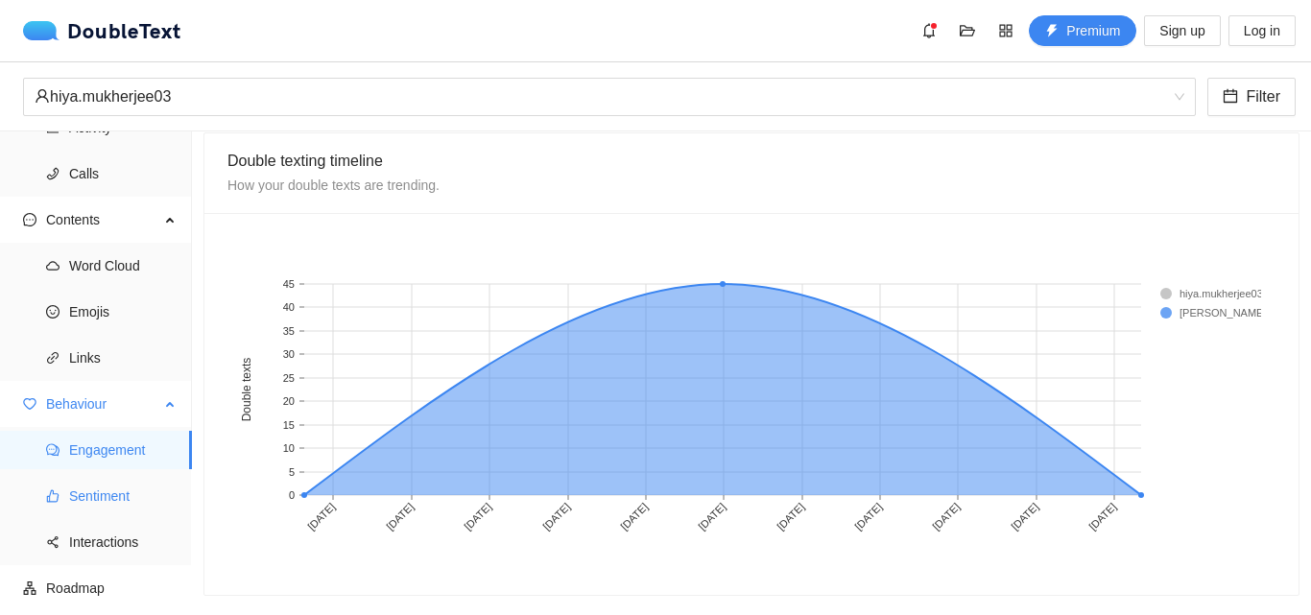
click at [93, 503] on span "Sentiment" at bounding box center [122, 496] width 107 height 38
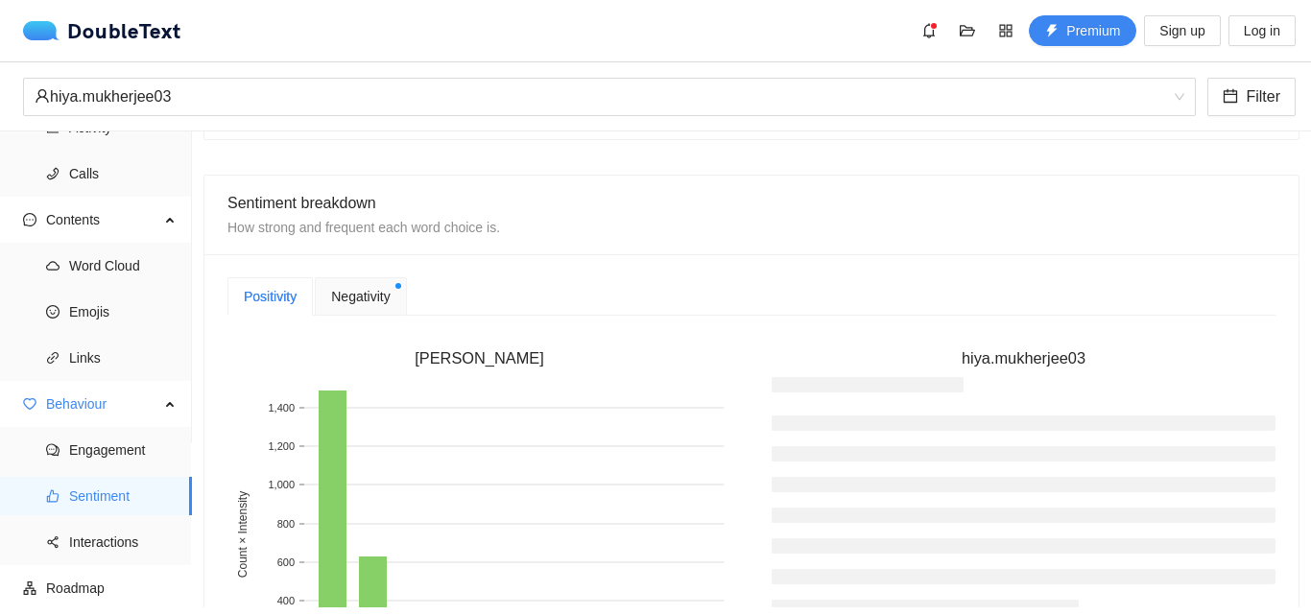
scroll to position [384, 0]
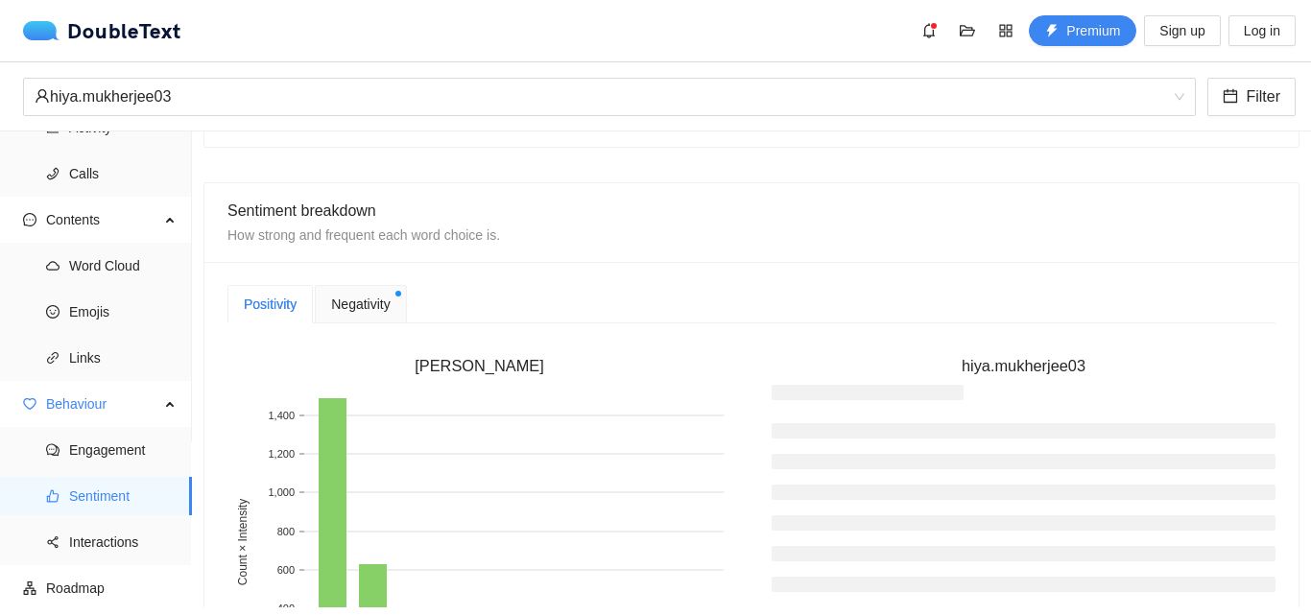
click at [370, 309] on span "Negativity" at bounding box center [360, 304] width 59 height 21
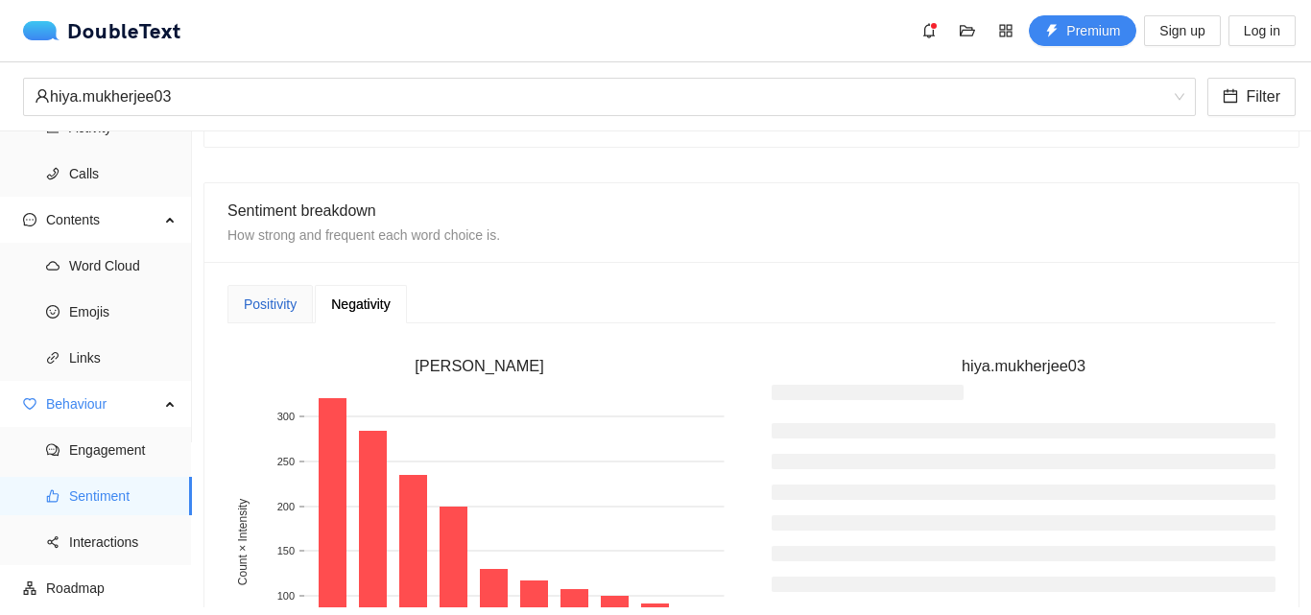
click at [289, 309] on div "Positivity" at bounding box center [270, 304] width 53 height 21
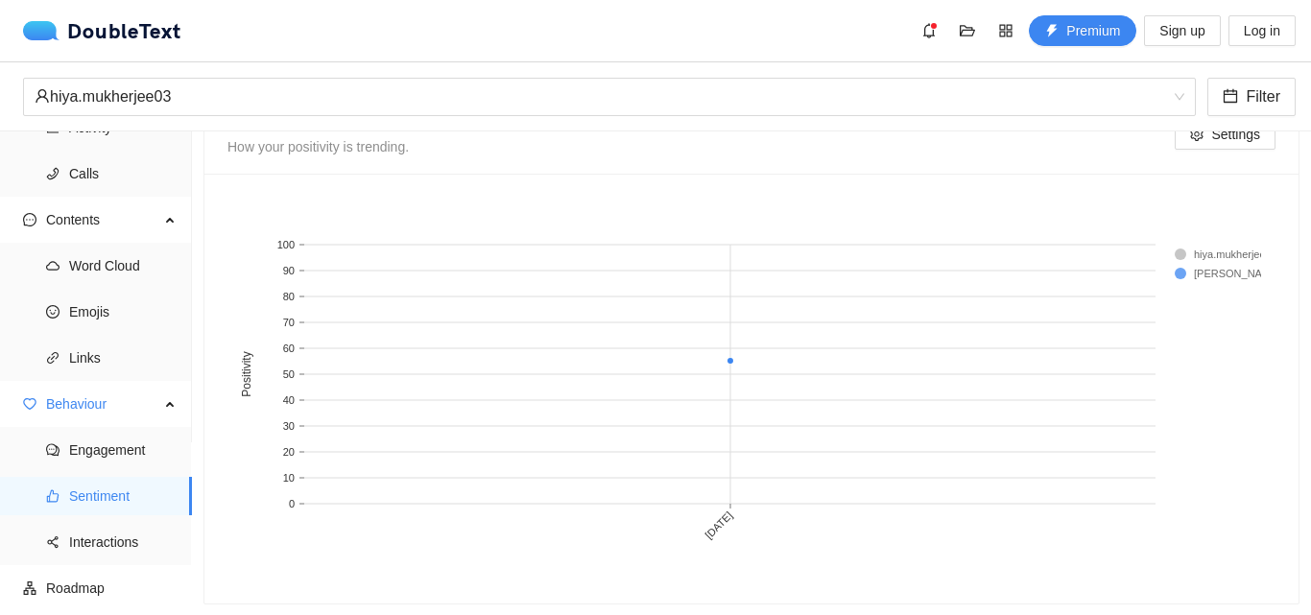
scroll to position [1121, 0]
click at [125, 548] on span "Interactions" at bounding box center [122, 542] width 107 height 38
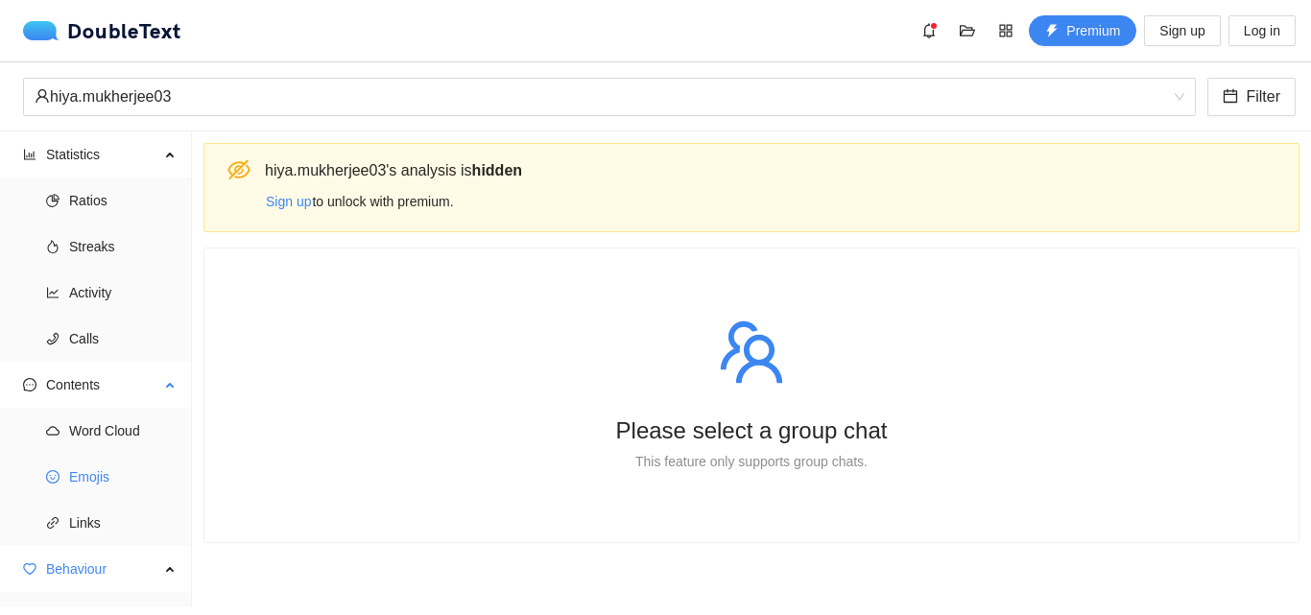
scroll to position [165, 0]
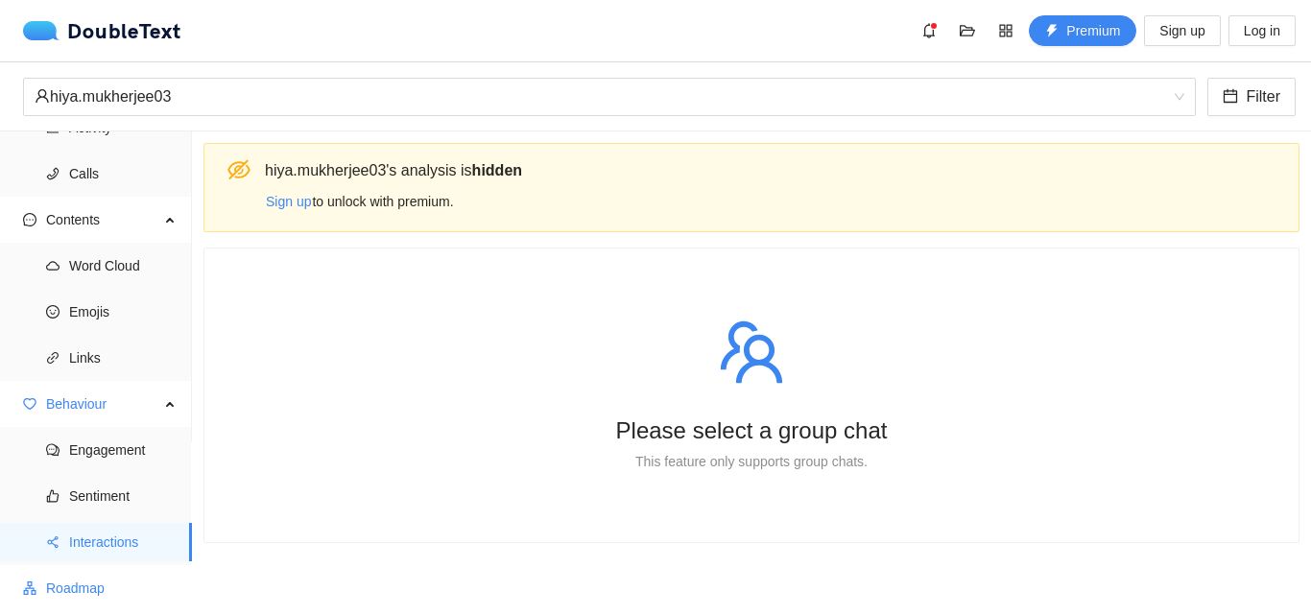
click at [83, 579] on span "Roadmap" at bounding box center [111, 588] width 130 height 38
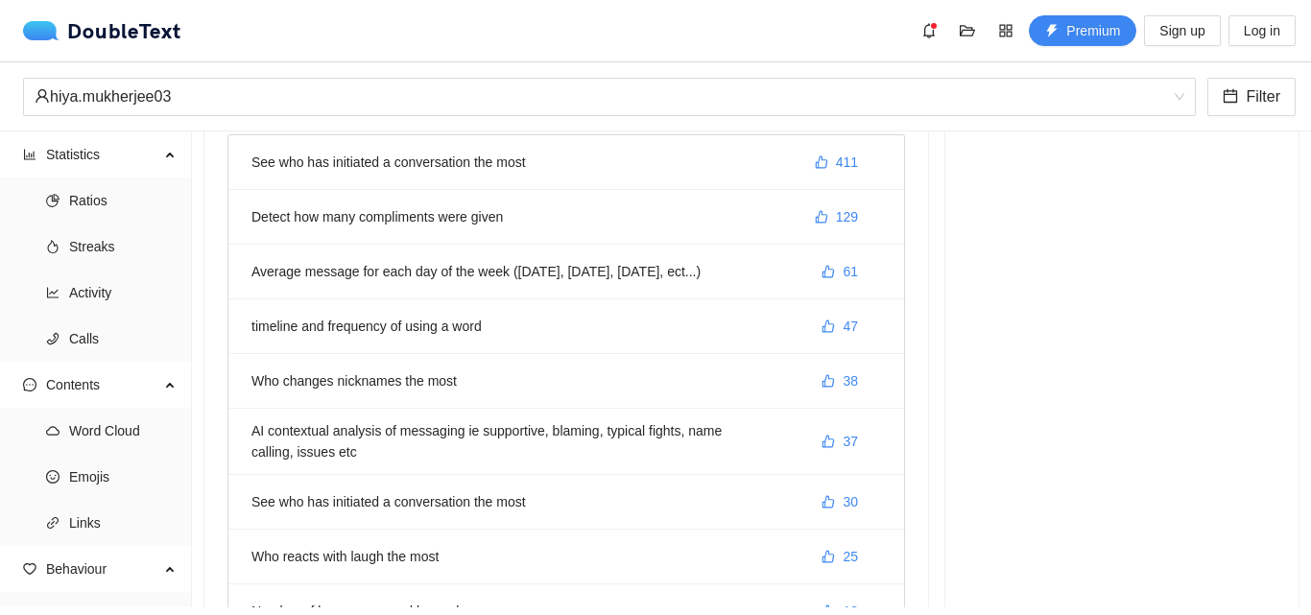
scroll to position [192, 0]
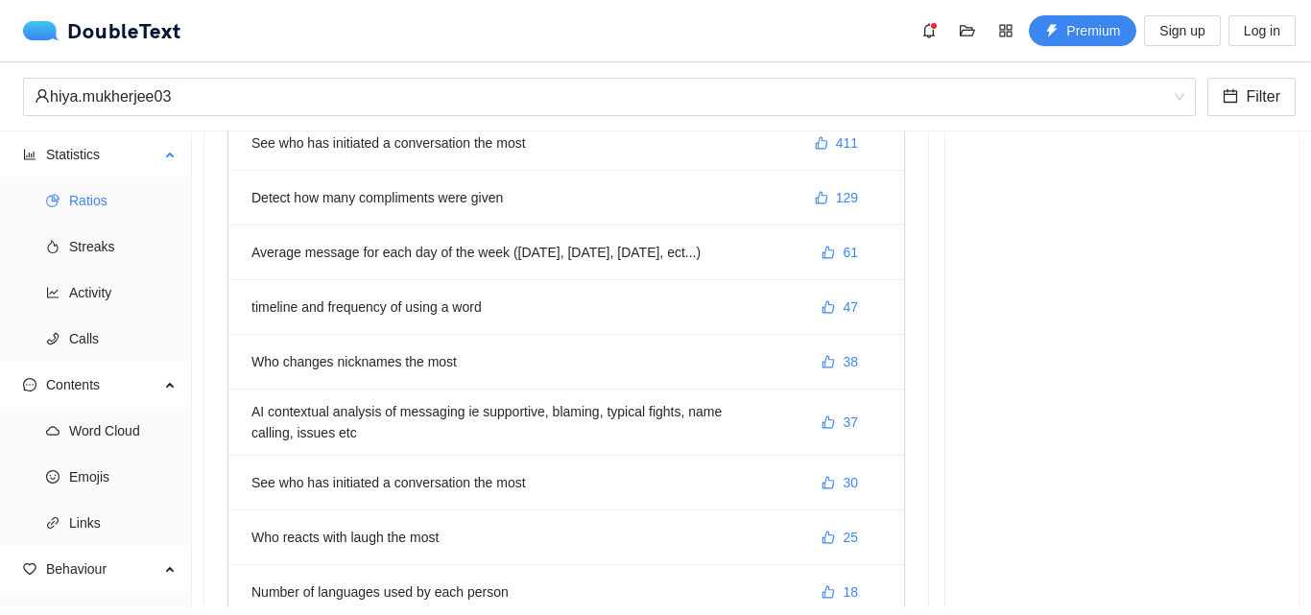
click at [104, 189] on span "Ratios" at bounding box center [122, 200] width 107 height 38
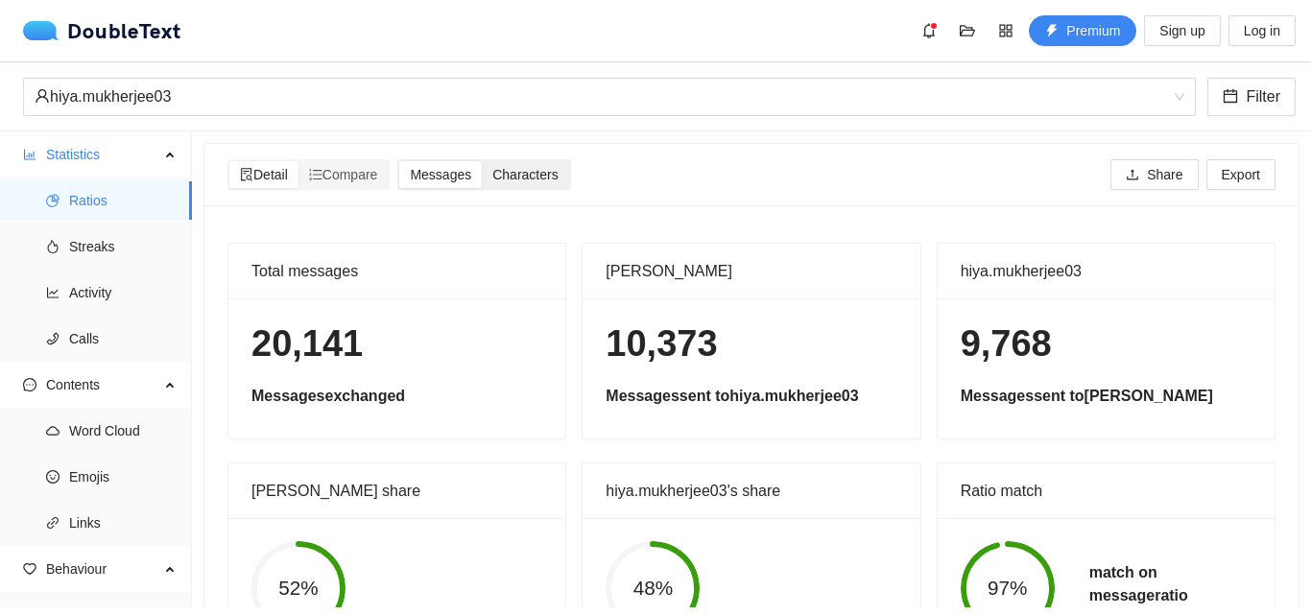
click at [530, 186] on div "Characters" at bounding box center [525, 174] width 86 height 27
click at [482, 161] on input "Characters" at bounding box center [482, 161] width 0 height 0
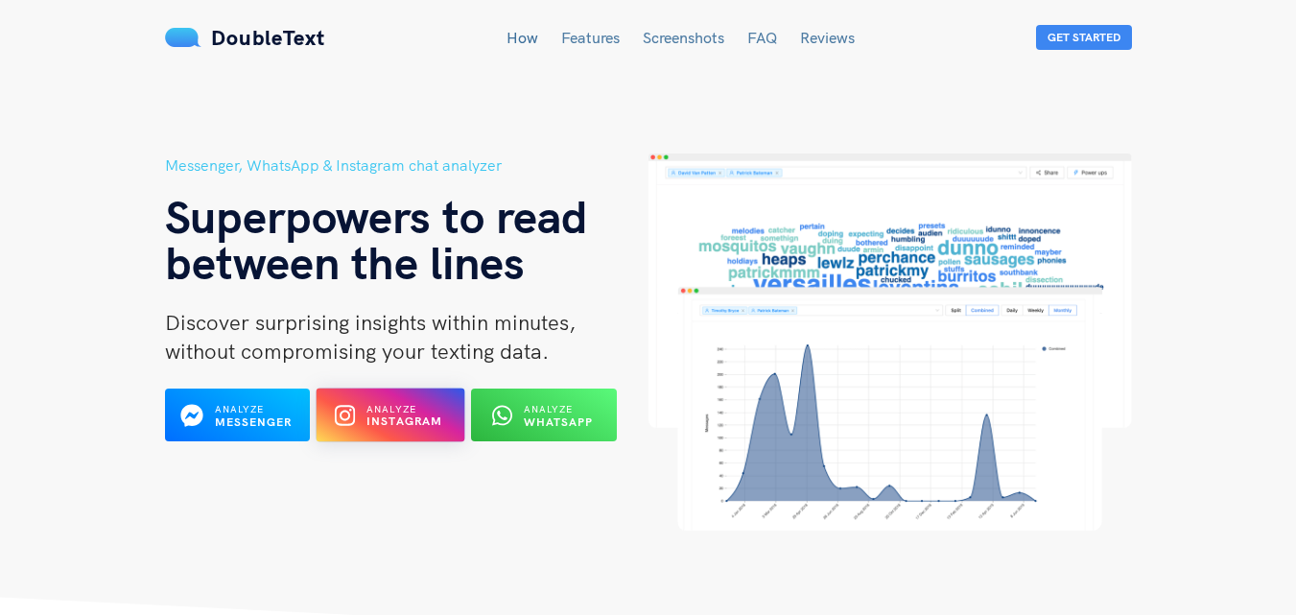
click at [377, 432] on button "Analyze Instagram" at bounding box center [391, 416] width 149 height 54
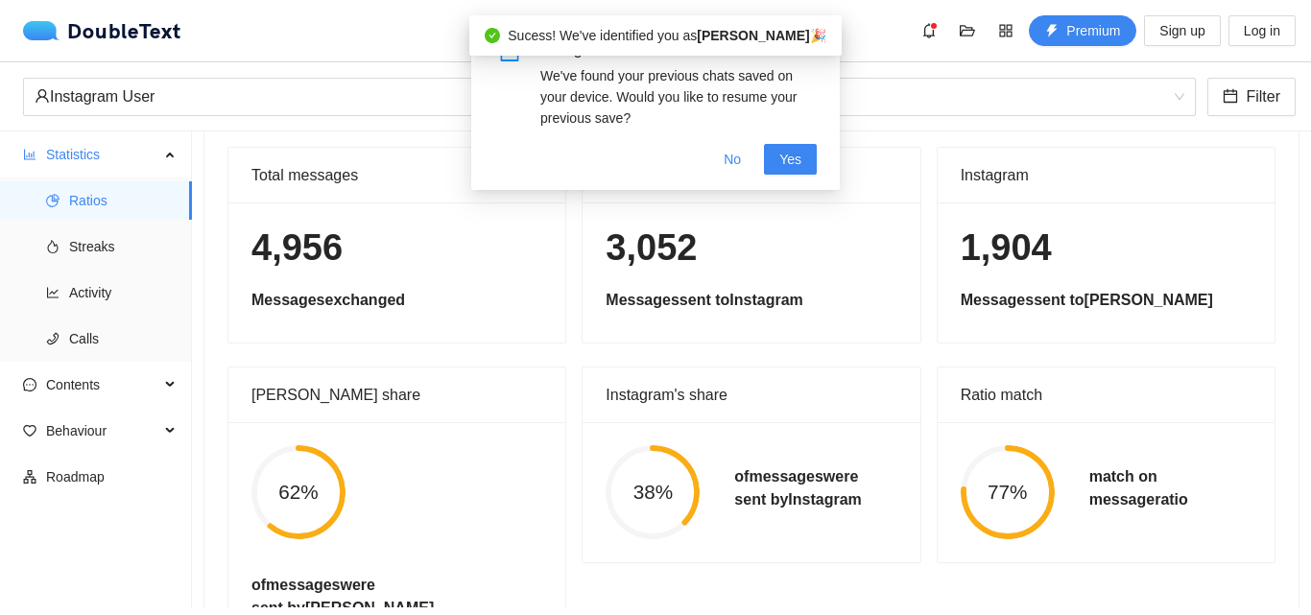
scroll to position [102, 0]
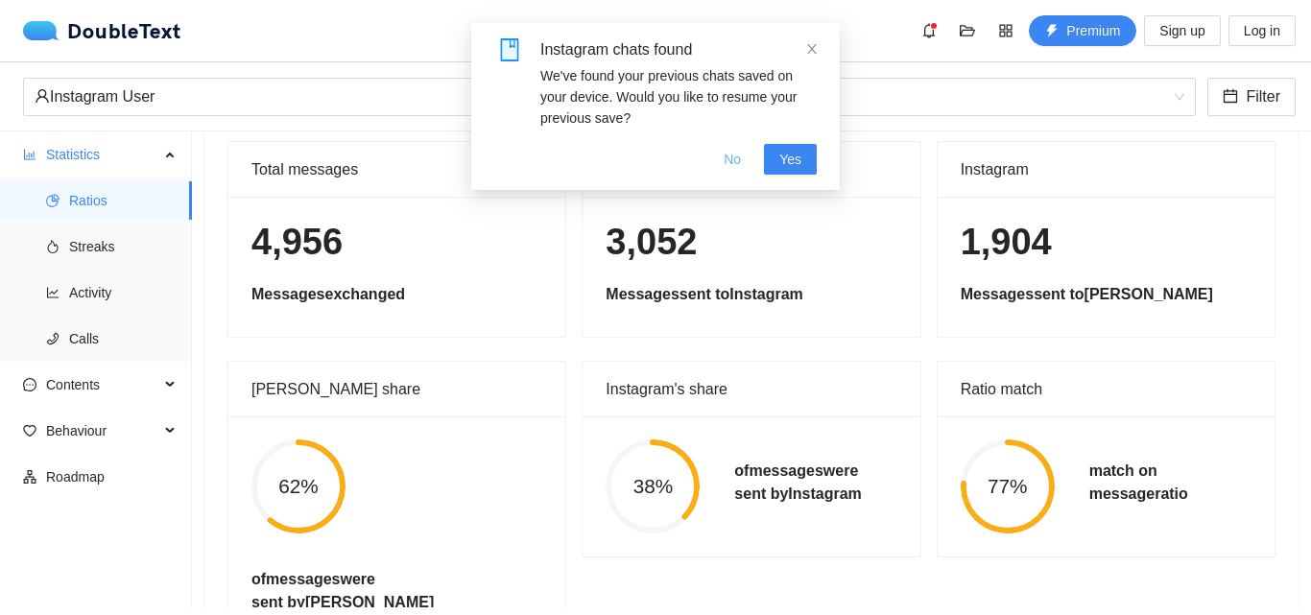
click at [731, 156] on span "No" at bounding box center [731, 159] width 17 height 21
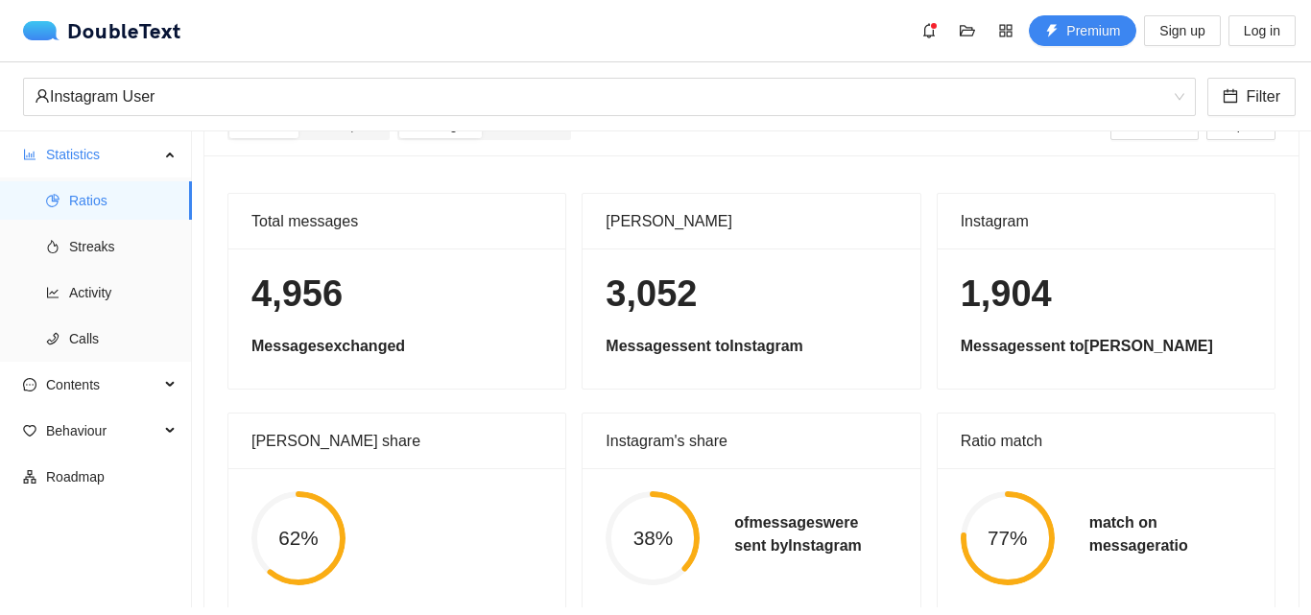
scroll to position [0, 0]
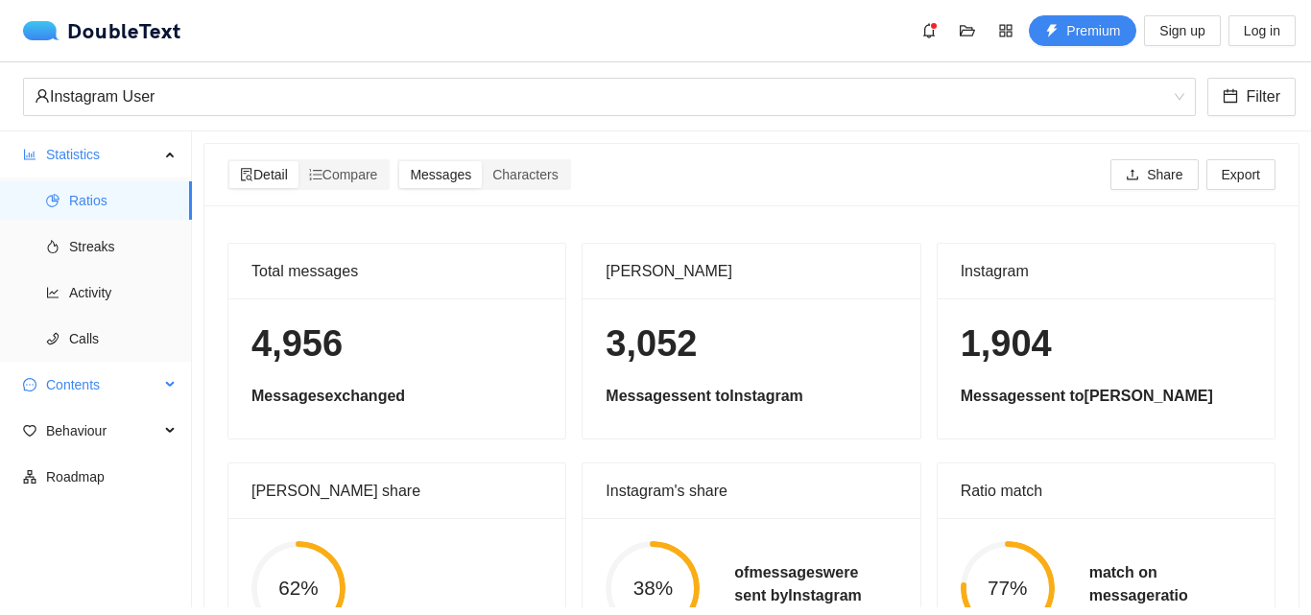
click at [88, 366] on span "Contents" at bounding box center [102, 385] width 113 height 38
click at [111, 432] on span "Word Cloud" at bounding box center [122, 431] width 107 height 38
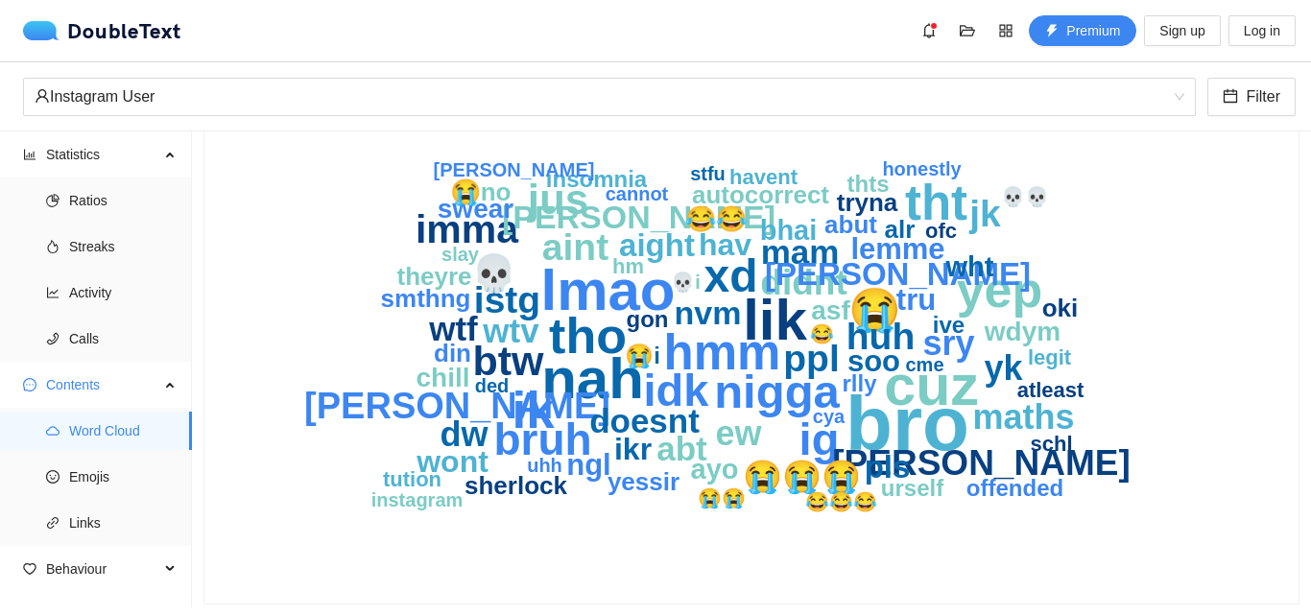
scroll to position [170, 0]
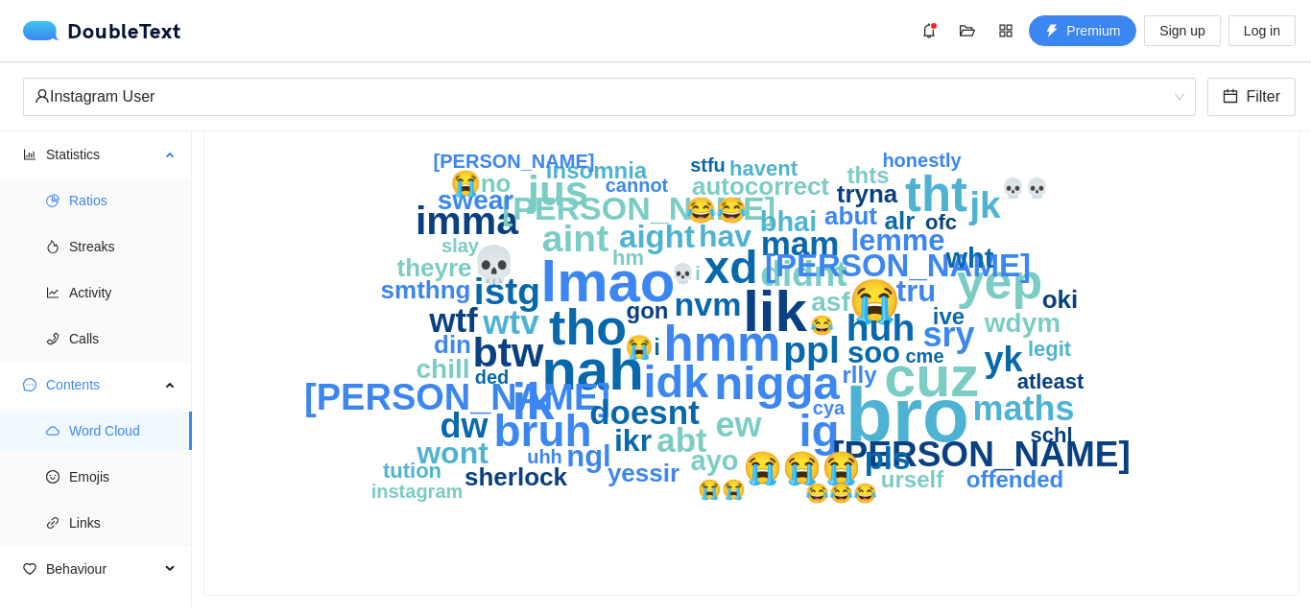
click at [102, 189] on span "Ratios" at bounding box center [122, 200] width 107 height 38
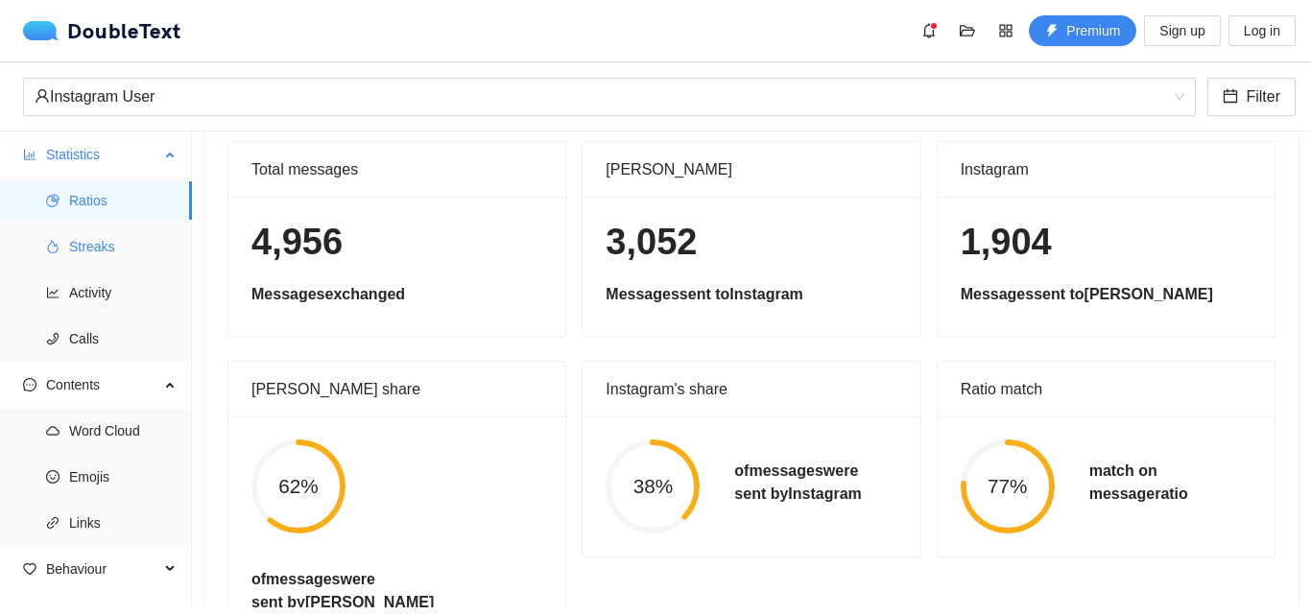
click at [81, 238] on span "Streaks" at bounding box center [122, 246] width 107 height 38
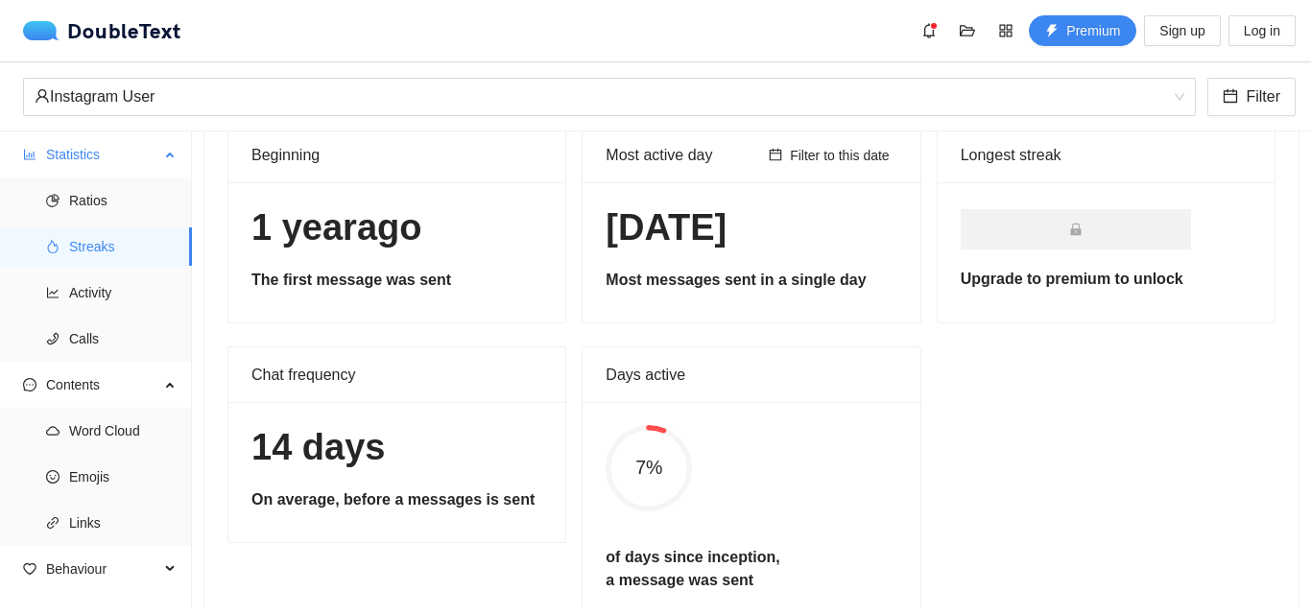
scroll to position [87, 0]
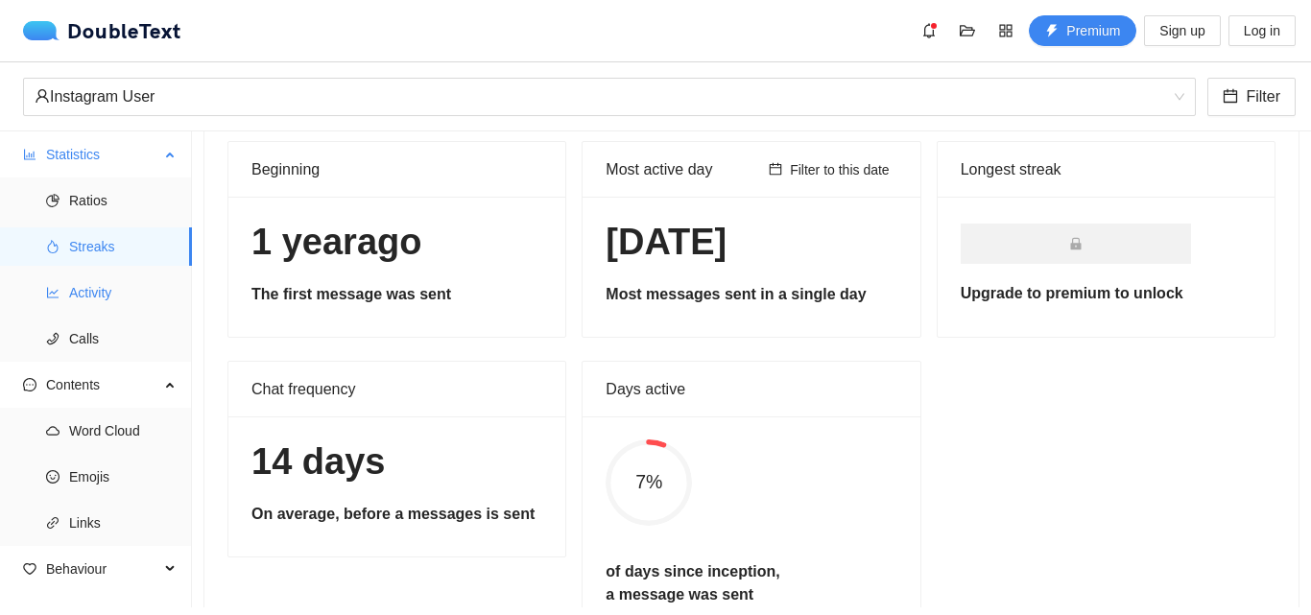
click at [121, 289] on span "Activity" at bounding box center [122, 292] width 107 height 38
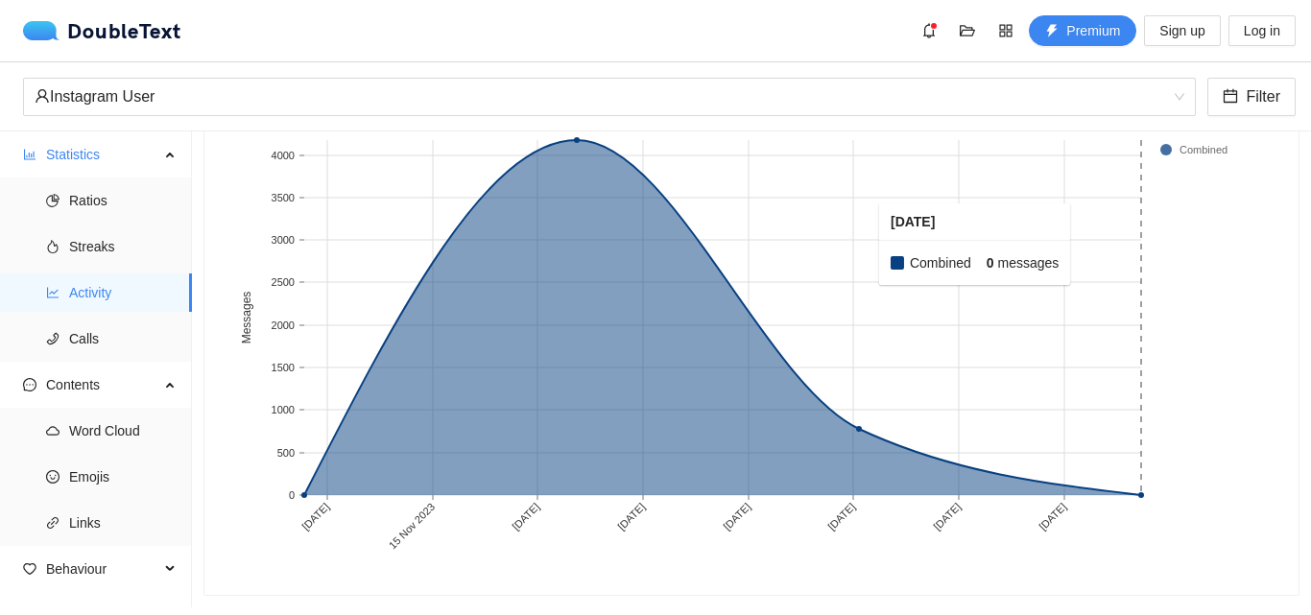
scroll to position [204, 0]
click at [104, 329] on span "Calls" at bounding box center [122, 338] width 107 height 38
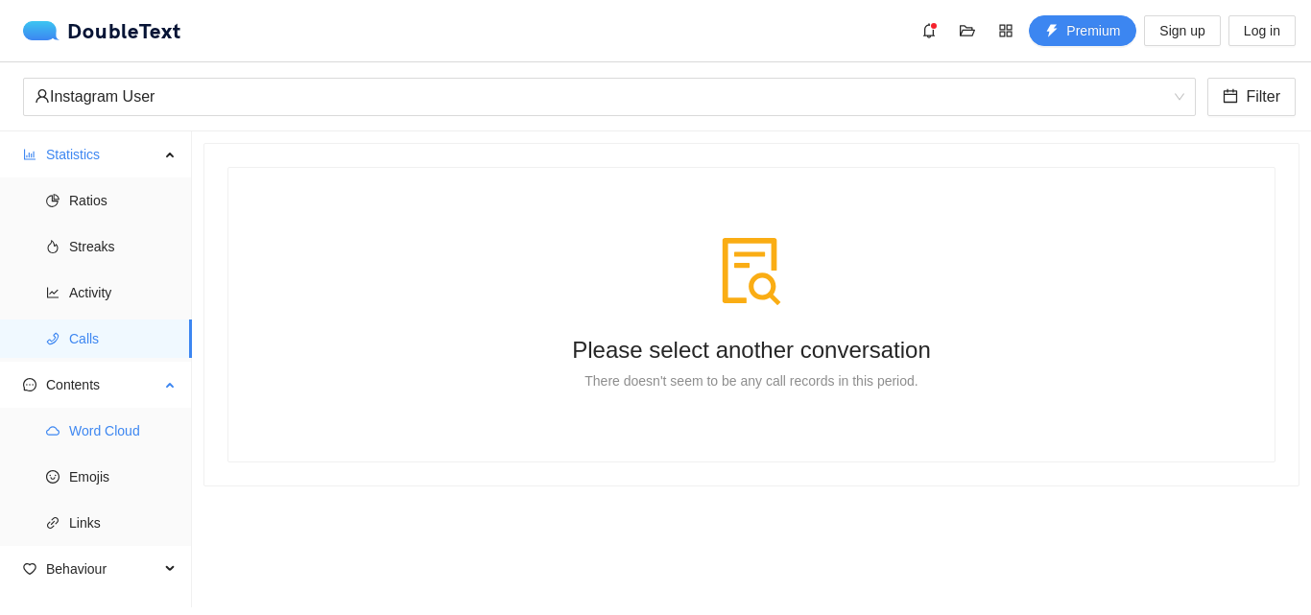
click at [117, 426] on span "Word Cloud" at bounding box center [122, 431] width 107 height 38
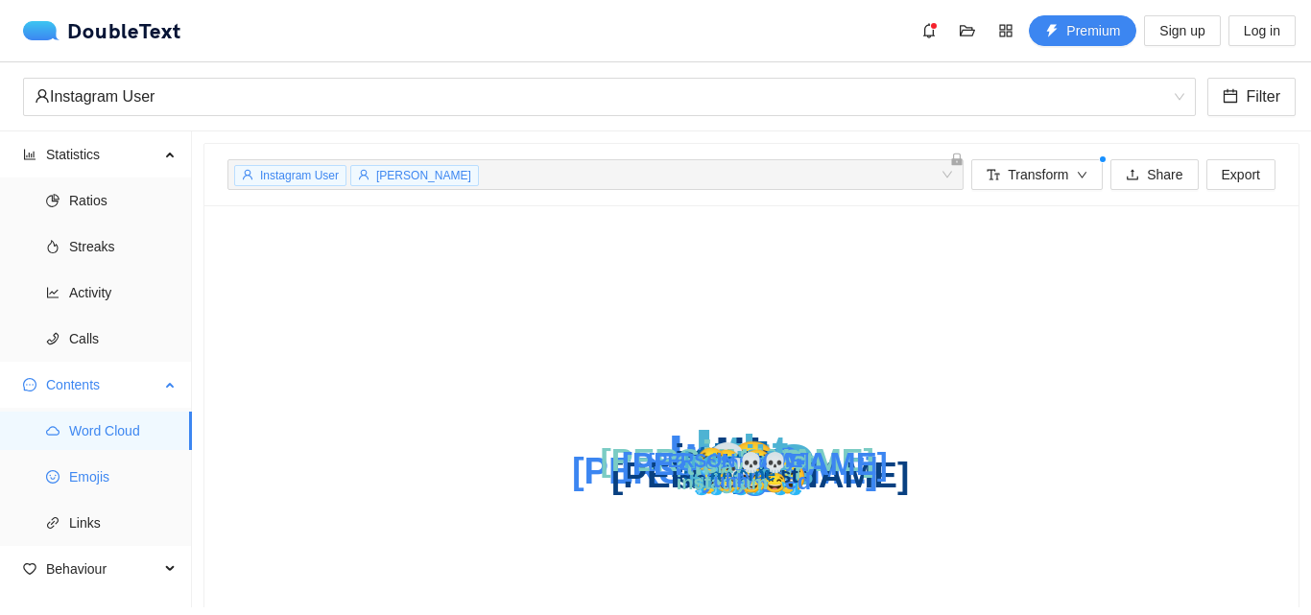
click at [113, 472] on span "Emojis" at bounding box center [122, 477] width 107 height 38
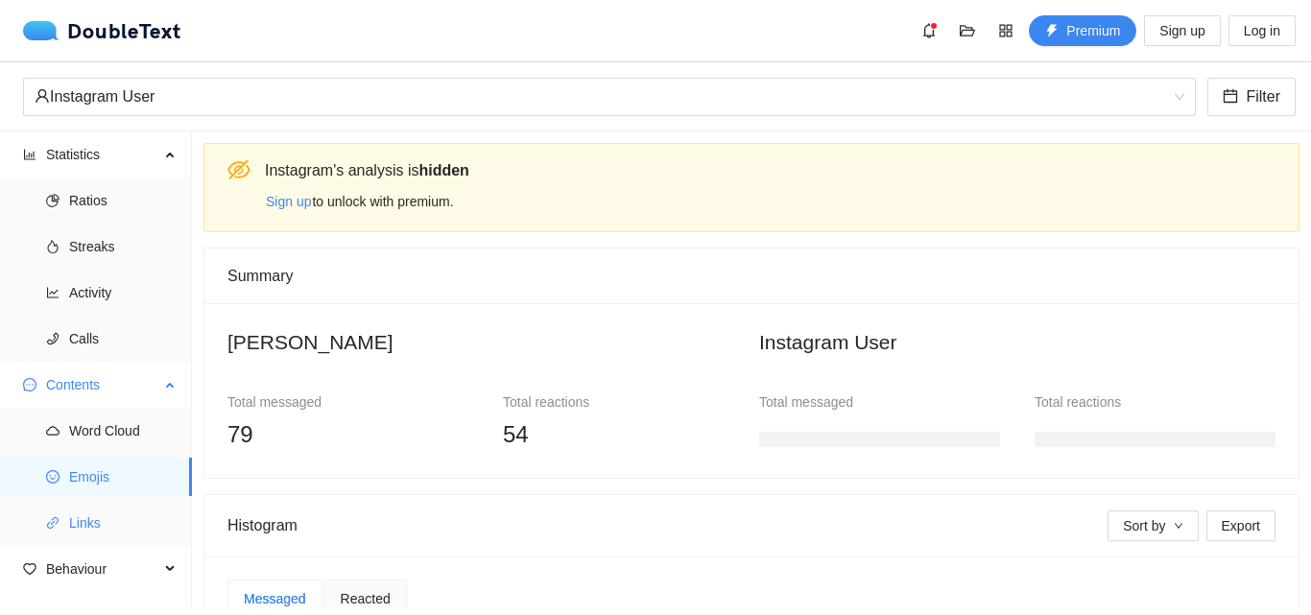
click at [99, 525] on span "Links" at bounding box center [122, 523] width 107 height 38
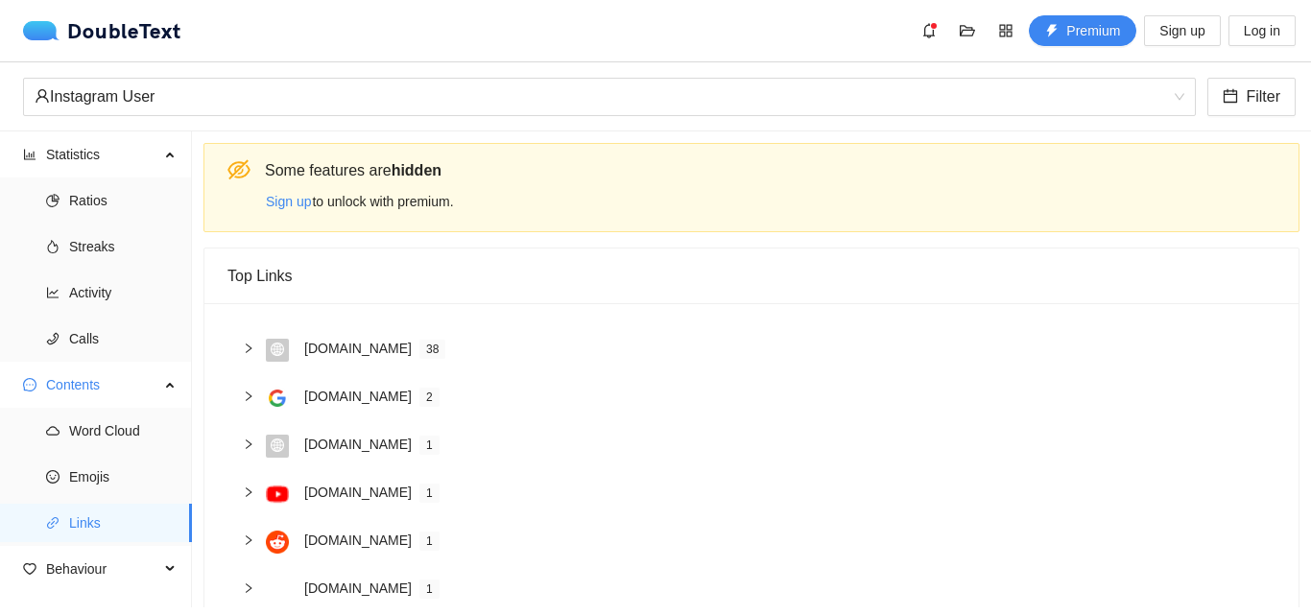
scroll to position [57, 0]
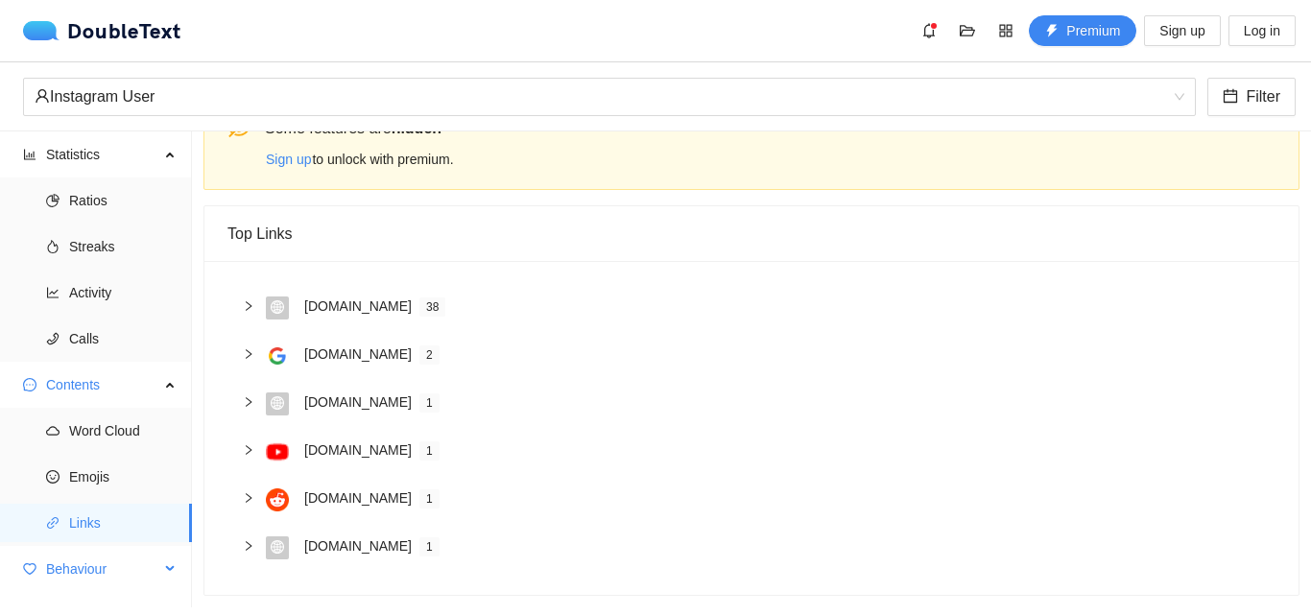
click at [104, 561] on span "Behaviour" at bounding box center [102, 569] width 113 height 38
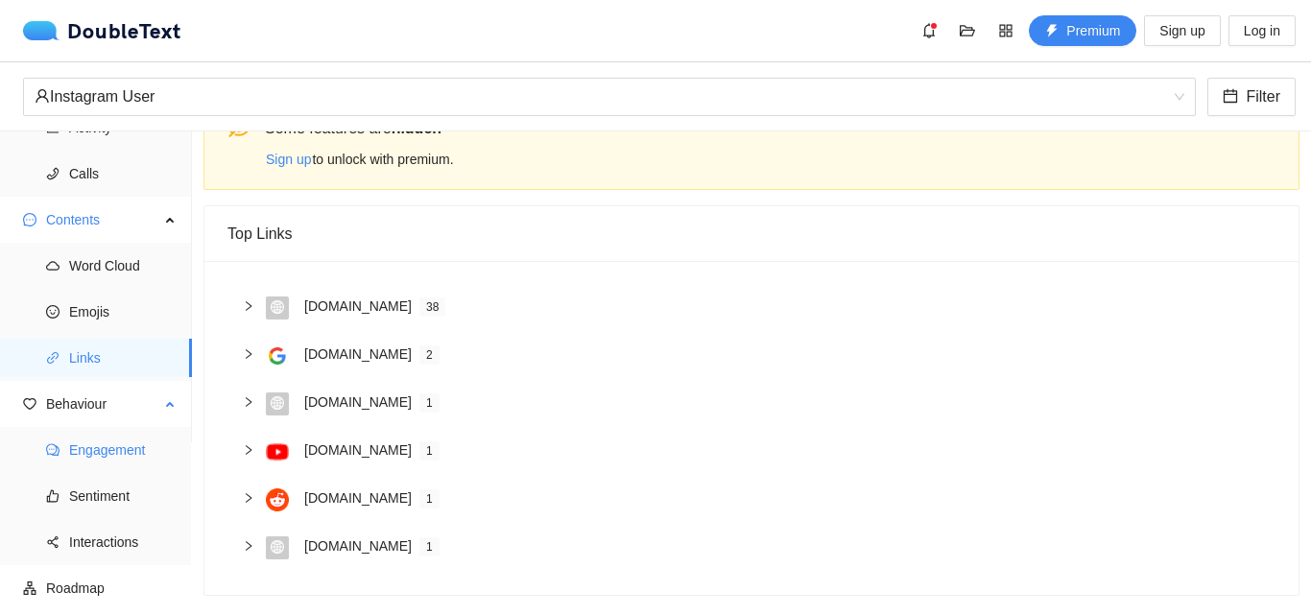
click at [130, 452] on span "Engagement" at bounding box center [122, 450] width 107 height 38
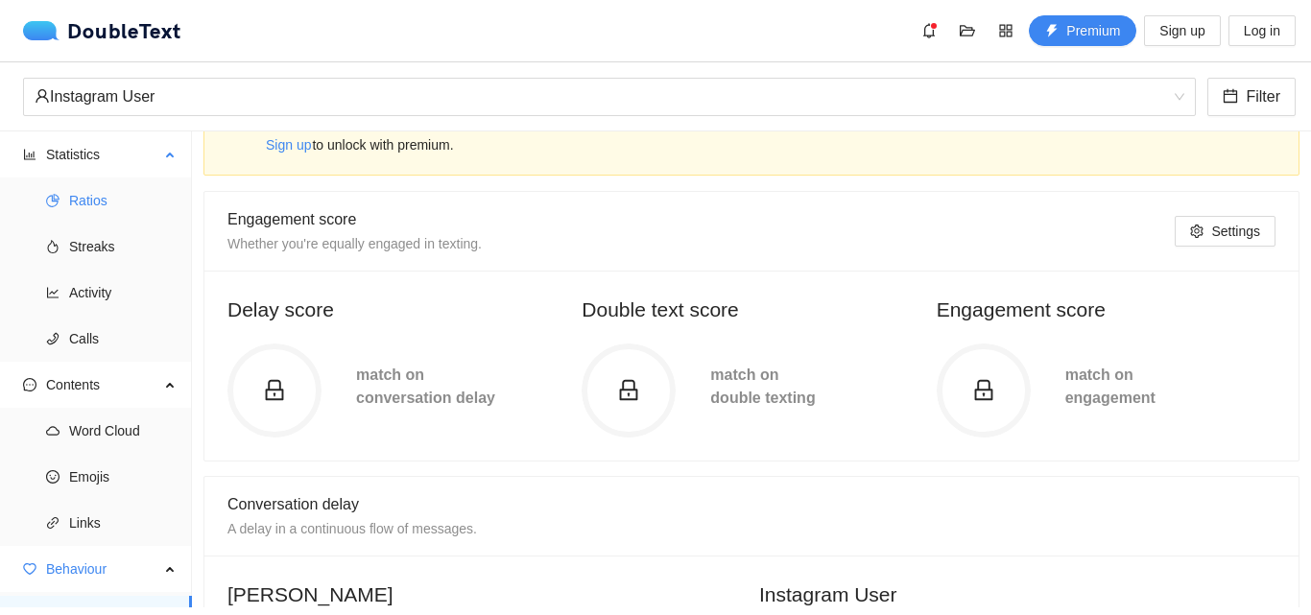
click at [93, 211] on span "Ratios" at bounding box center [122, 200] width 107 height 38
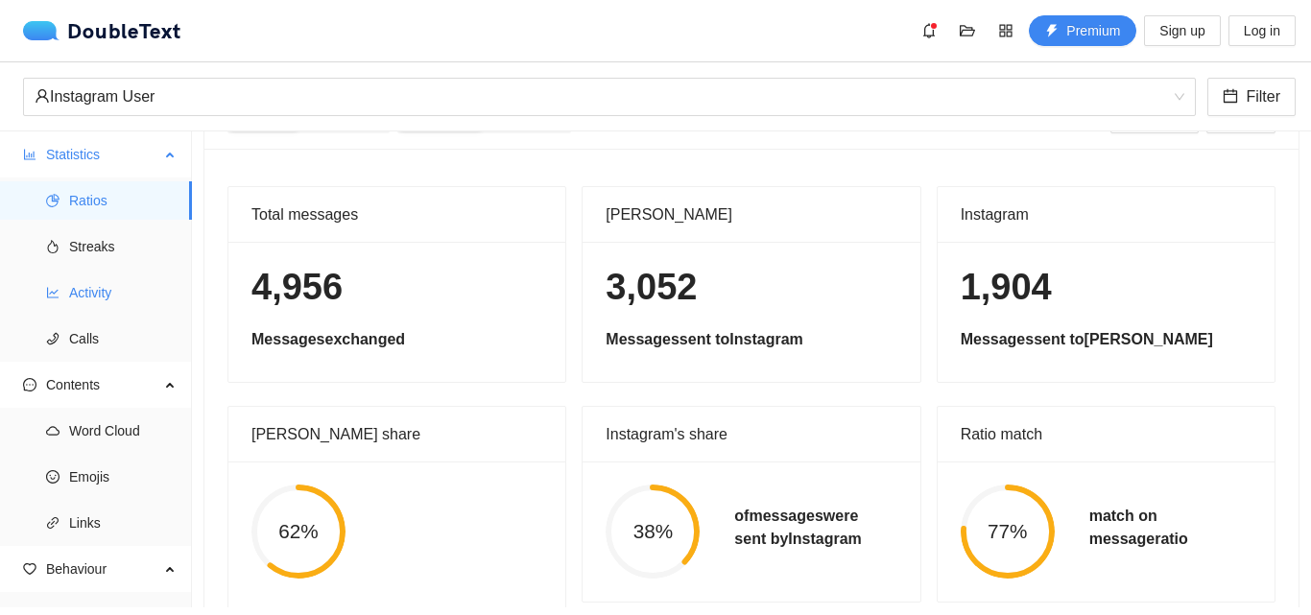
click at [119, 277] on span "Activity" at bounding box center [122, 292] width 107 height 38
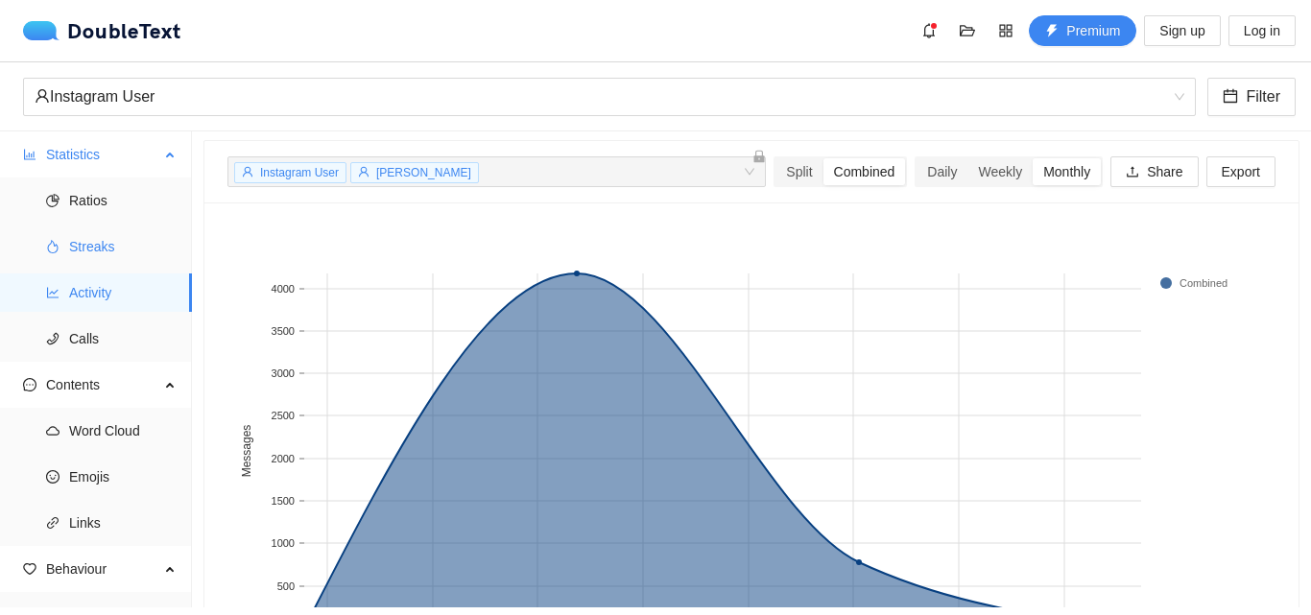
click at [133, 243] on span "Streaks" at bounding box center [122, 246] width 107 height 38
